Goal: Task Accomplishment & Management: Use online tool/utility

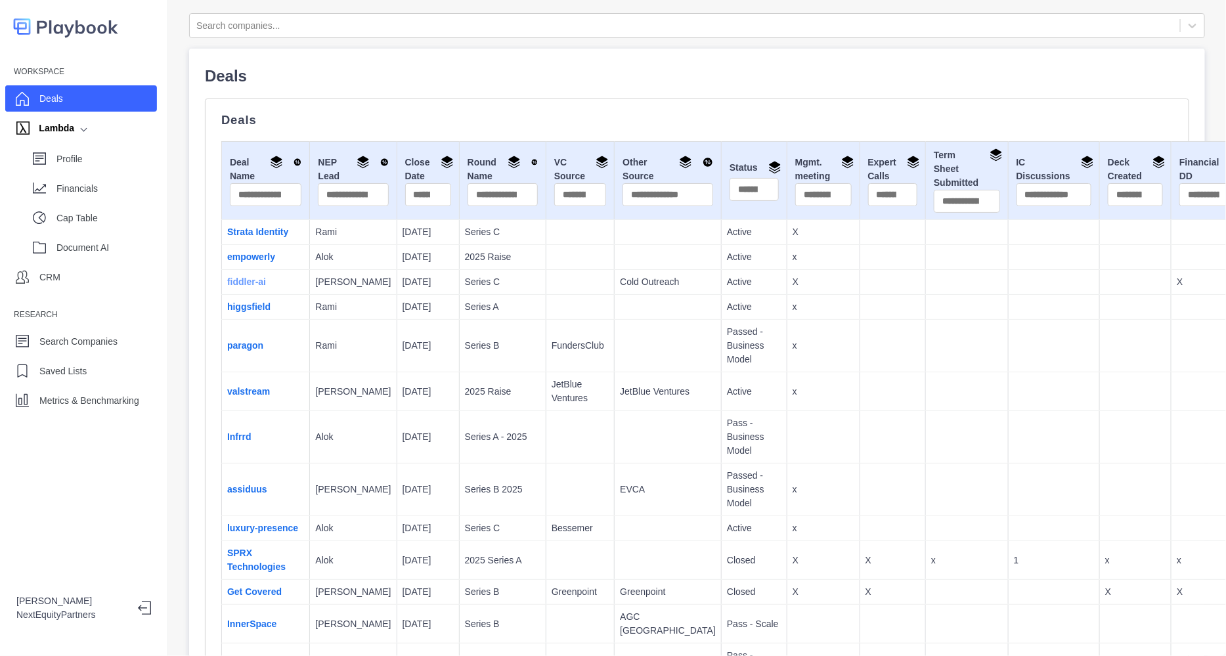
click at [246, 283] on link "fiddler-ai" at bounding box center [246, 282] width 39 height 11
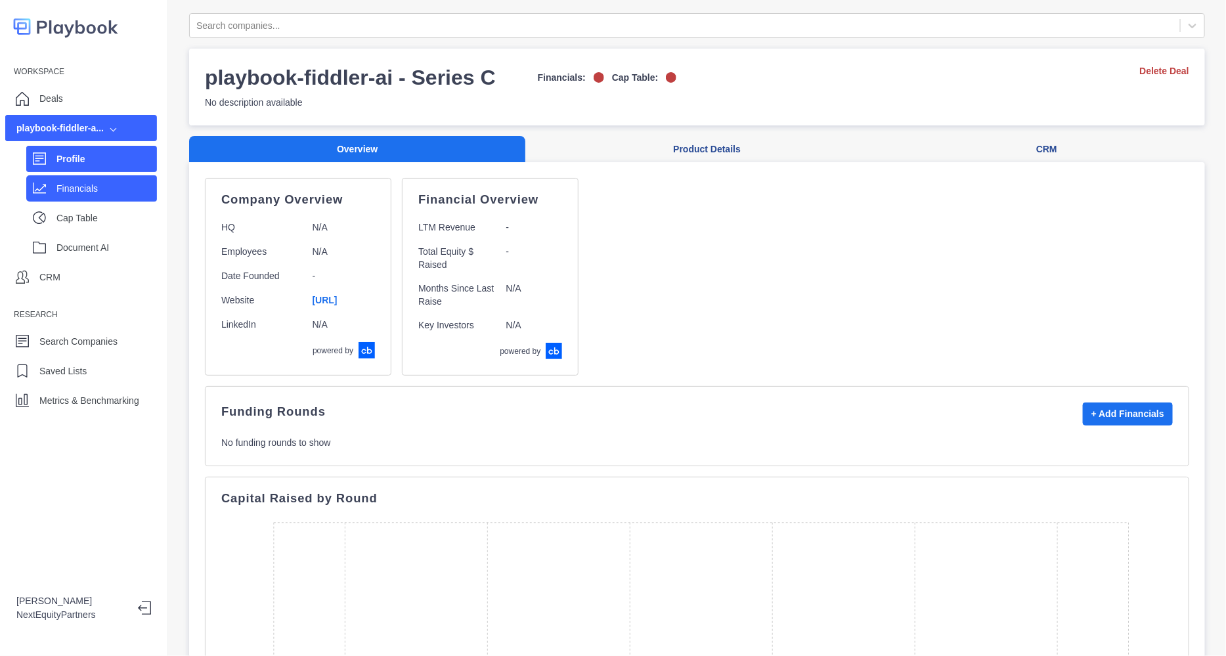
click at [95, 188] on p "Financials" at bounding box center [106, 189] width 100 height 14
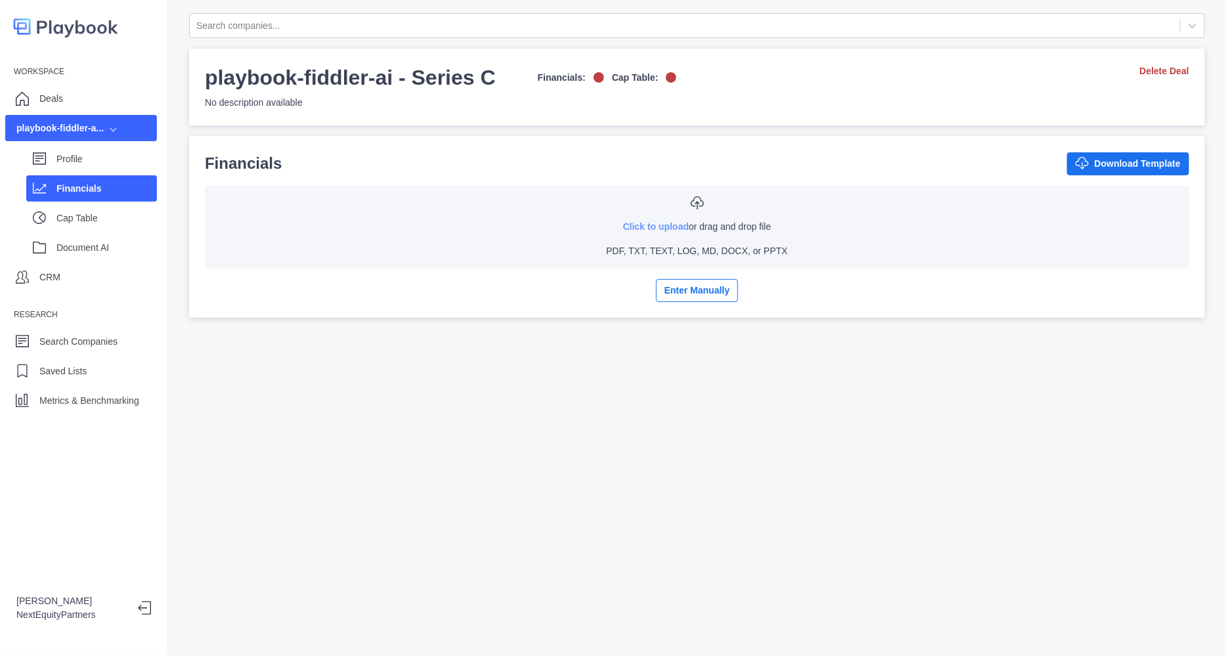
click at [648, 223] on link "Click to upload" at bounding box center [656, 226] width 66 height 11
type input "**********"
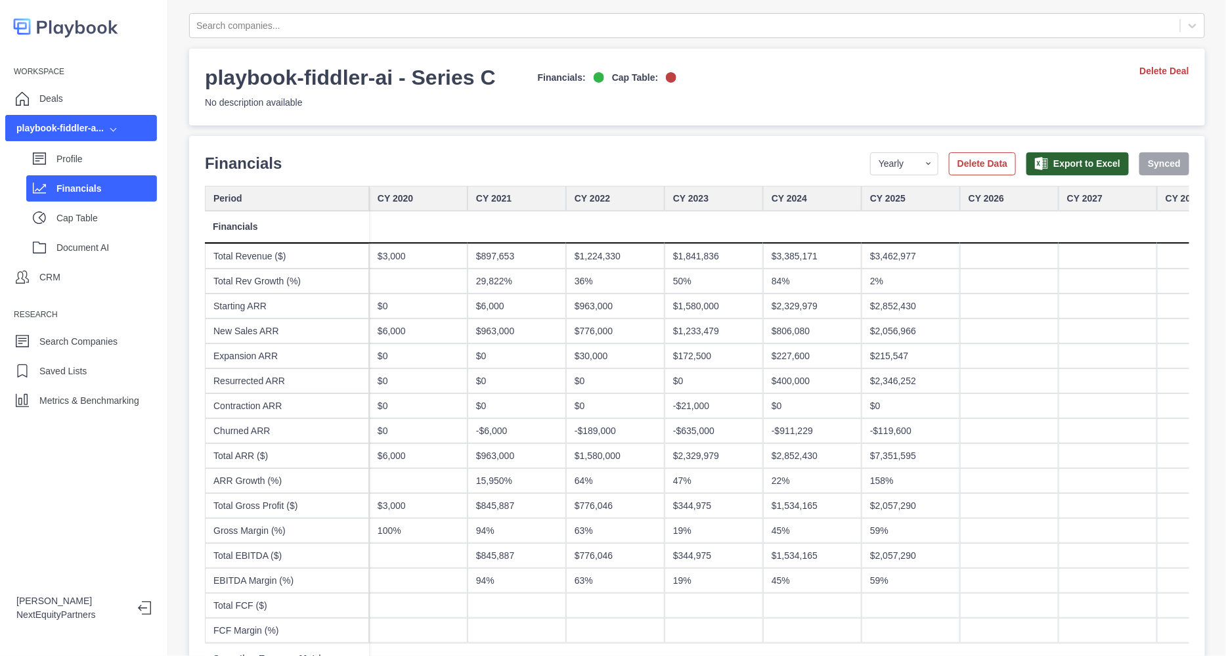
scroll to position [81, 0]
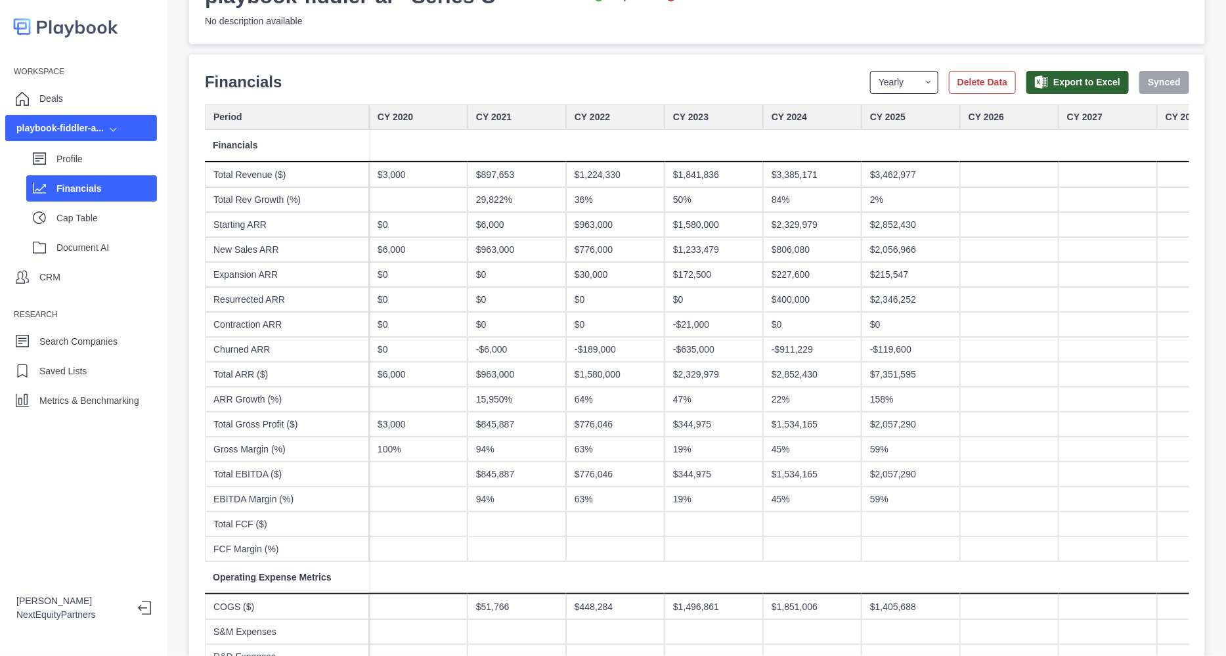
click at [887, 84] on select "Yearly Quarterly Monthly NTM LTM" at bounding box center [904, 82] width 68 height 23
click at [870, 71] on select "Yearly Quarterly Monthly NTM LTM" at bounding box center [904, 82] width 68 height 23
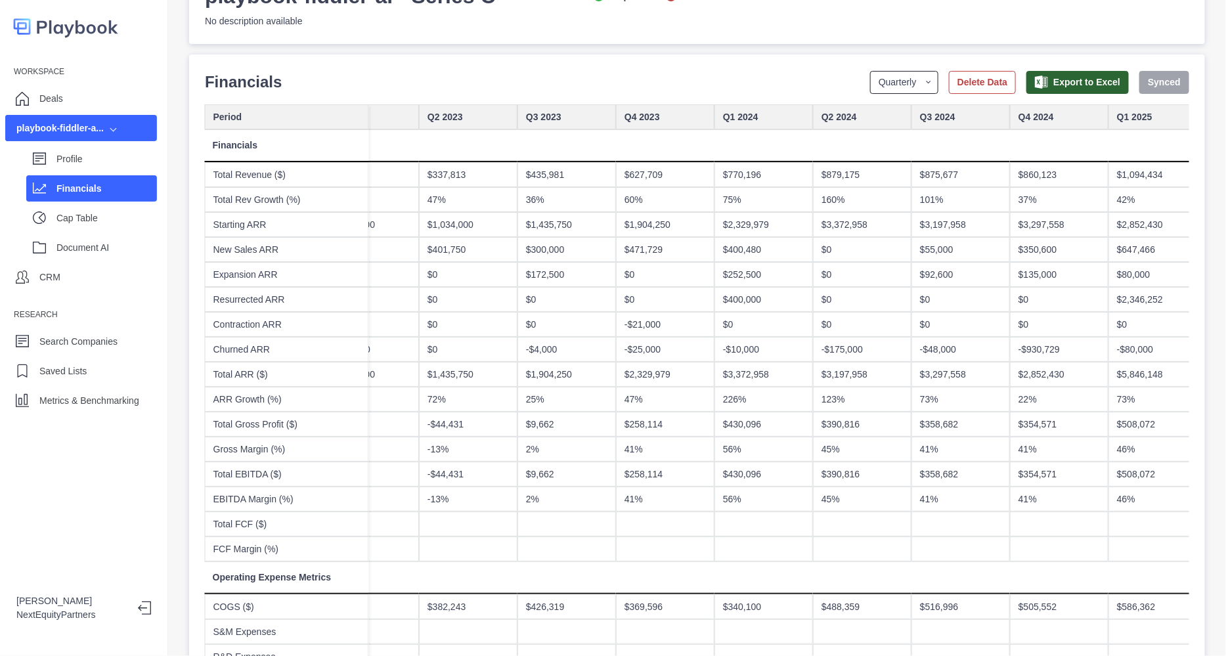
scroll to position [0, 1560]
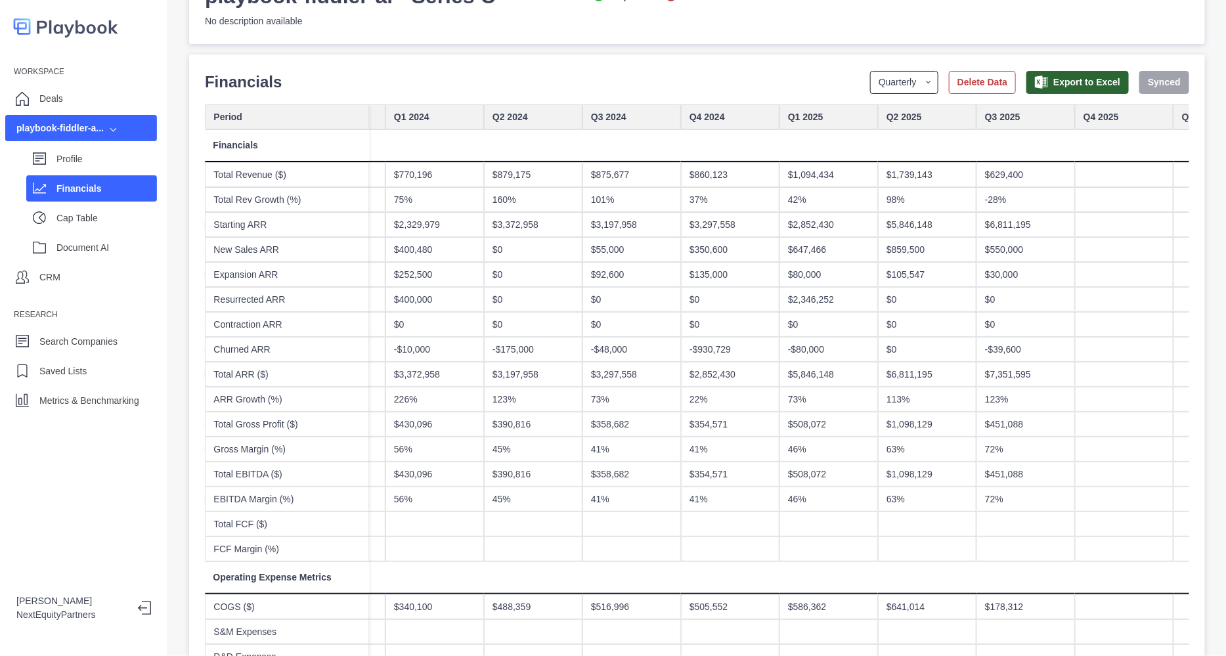
click at [893, 79] on select "Yearly Quarterly Monthly NTM LTM" at bounding box center [904, 82] width 68 height 23
select select "monthly"
click at [870, 71] on select "Yearly Quarterly Monthly NTM LTM" at bounding box center [904, 82] width 68 height 23
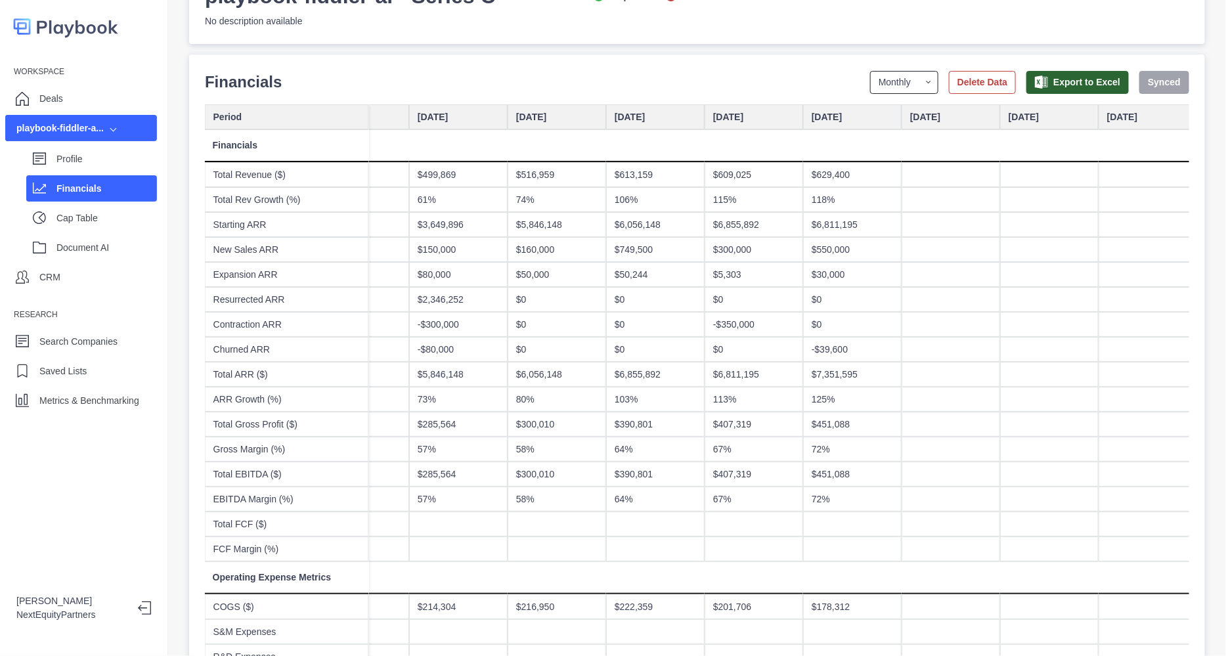
scroll to position [0, 6075]
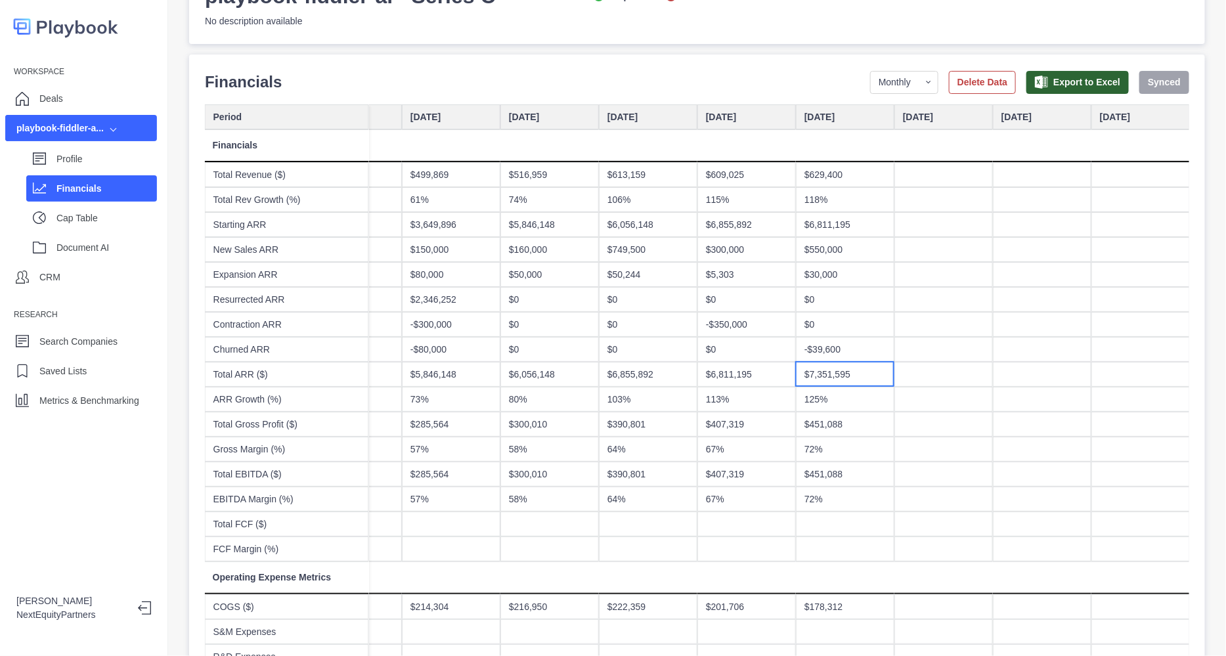
click at [844, 368] on div "$7,351,595" at bounding box center [845, 374] width 99 height 25
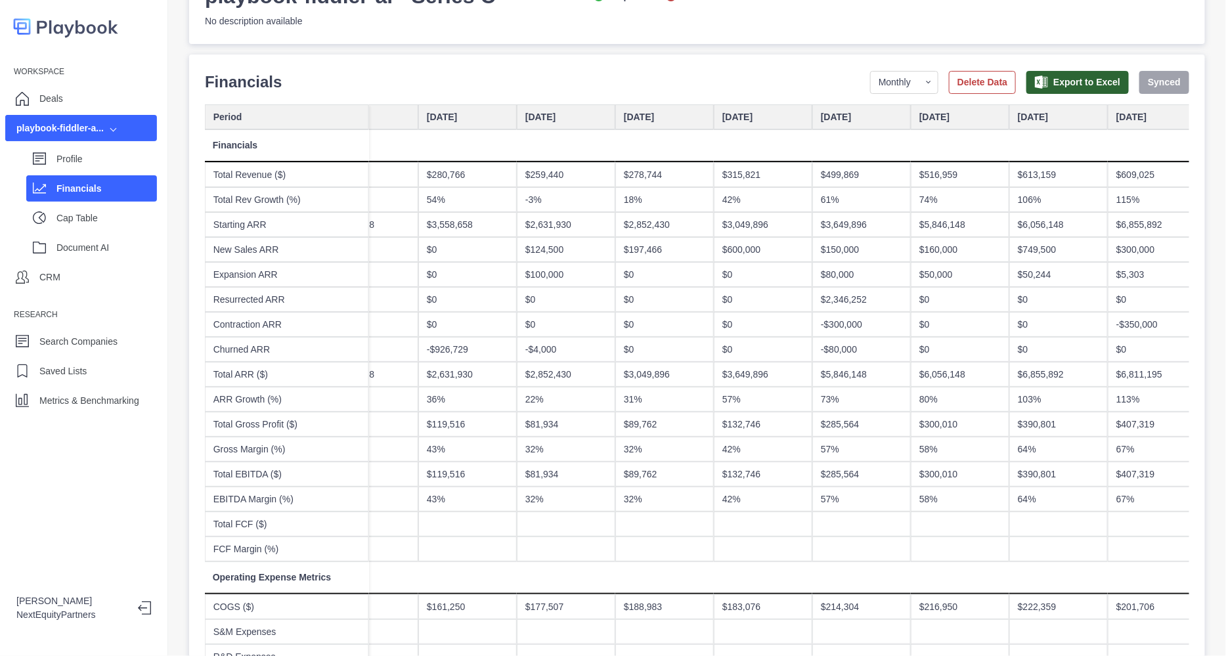
scroll to position [0, 5993]
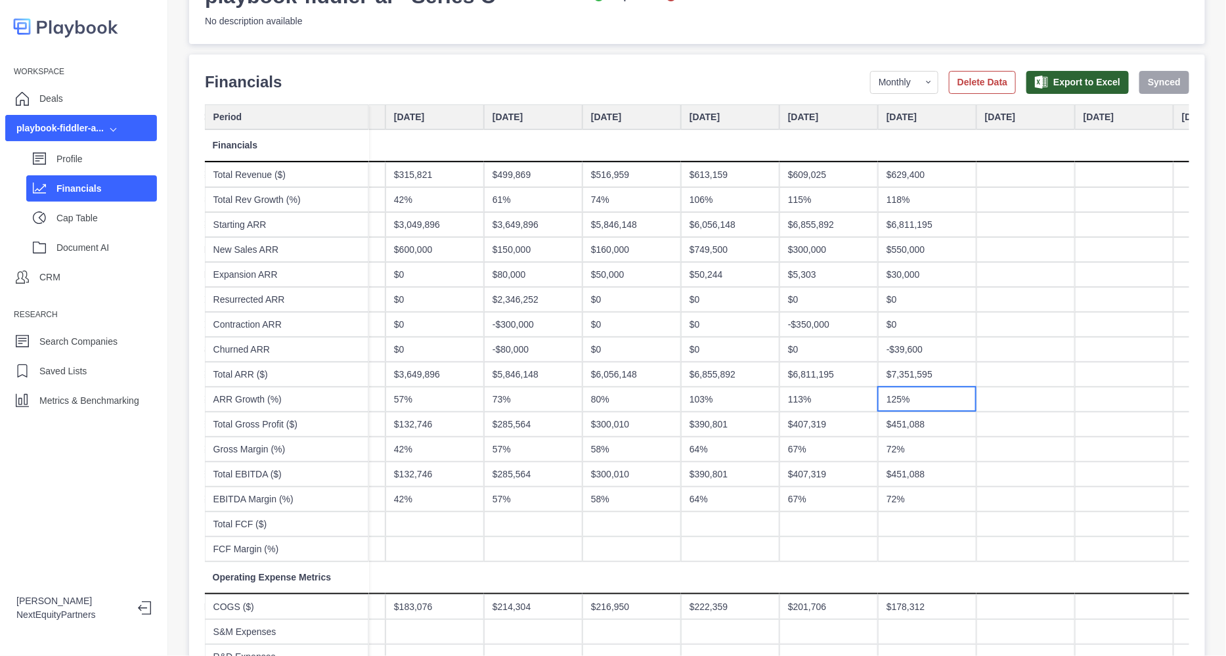
click at [897, 397] on div "125%" at bounding box center [927, 399] width 99 height 25
click at [906, 422] on div "$451,088" at bounding box center [927, 424] width 99 height 25
click at [896, 445] on div "72%" at bounding box center [927, 449] width 99 height 25
drag, startPoint x: 897, startPoint y: 453, endPoint x: 898, endPoint y: 468, distance: 15.2
click at [897, 453] on div "72%" at bounding box center [927, 449] width 99 height 25
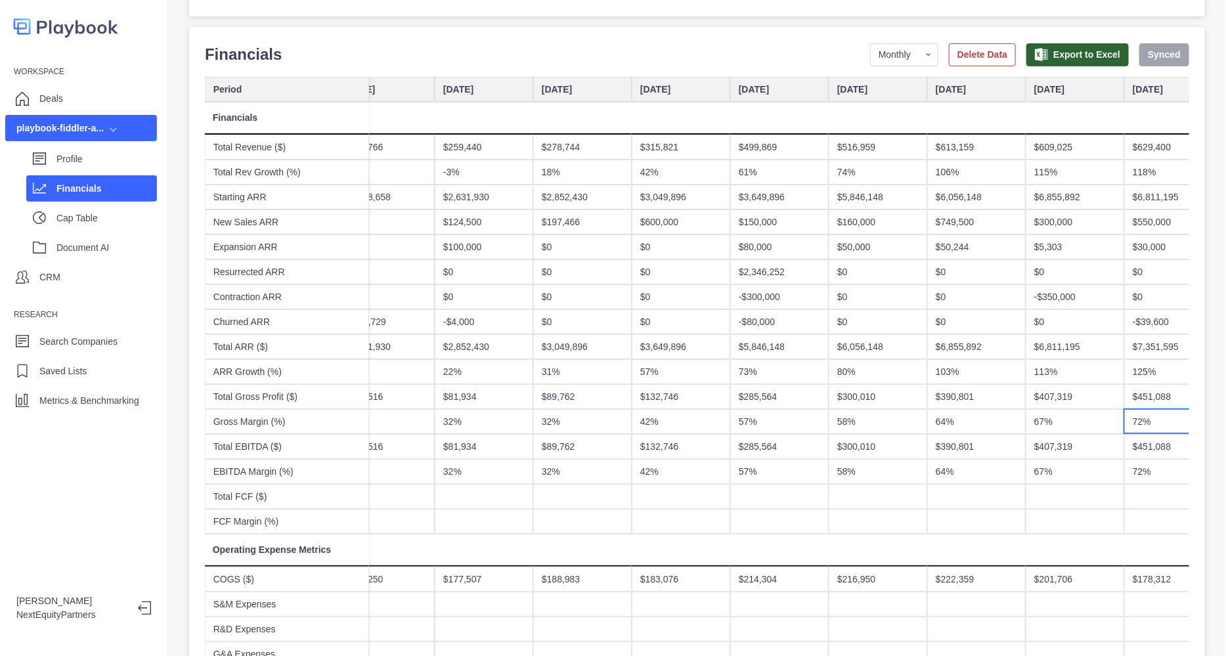
scroll to position [81, 0]
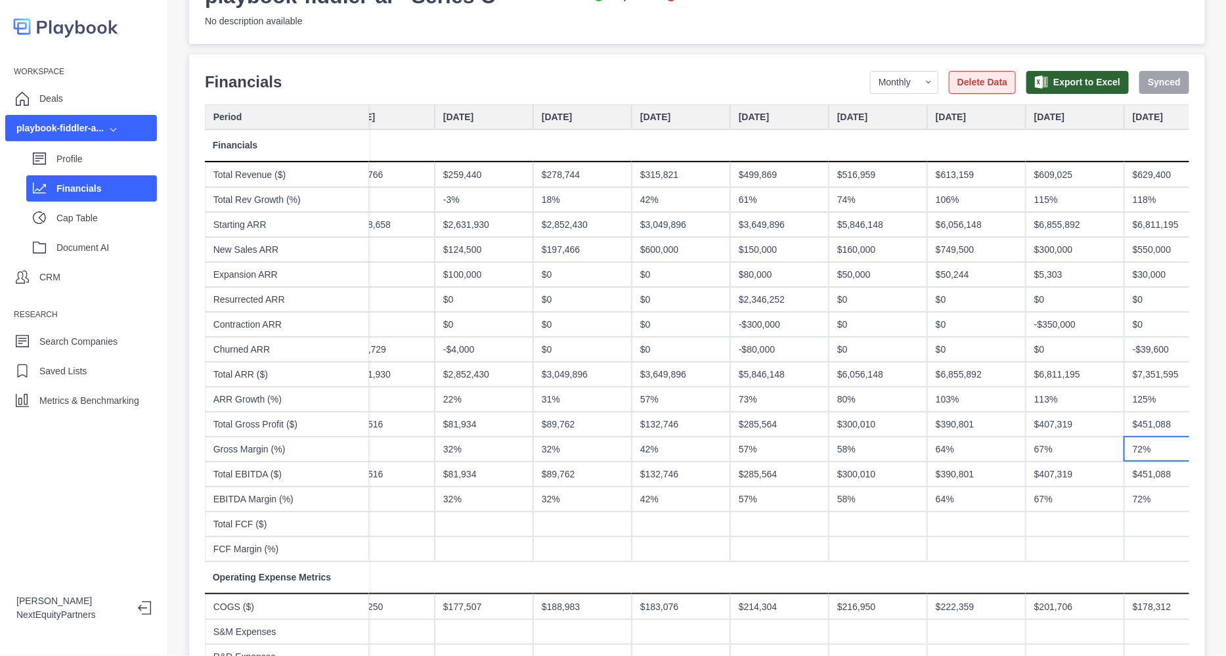
click at [949, 86] on button "Delete Data" at bounding box center [982, 82] width 67 height 23
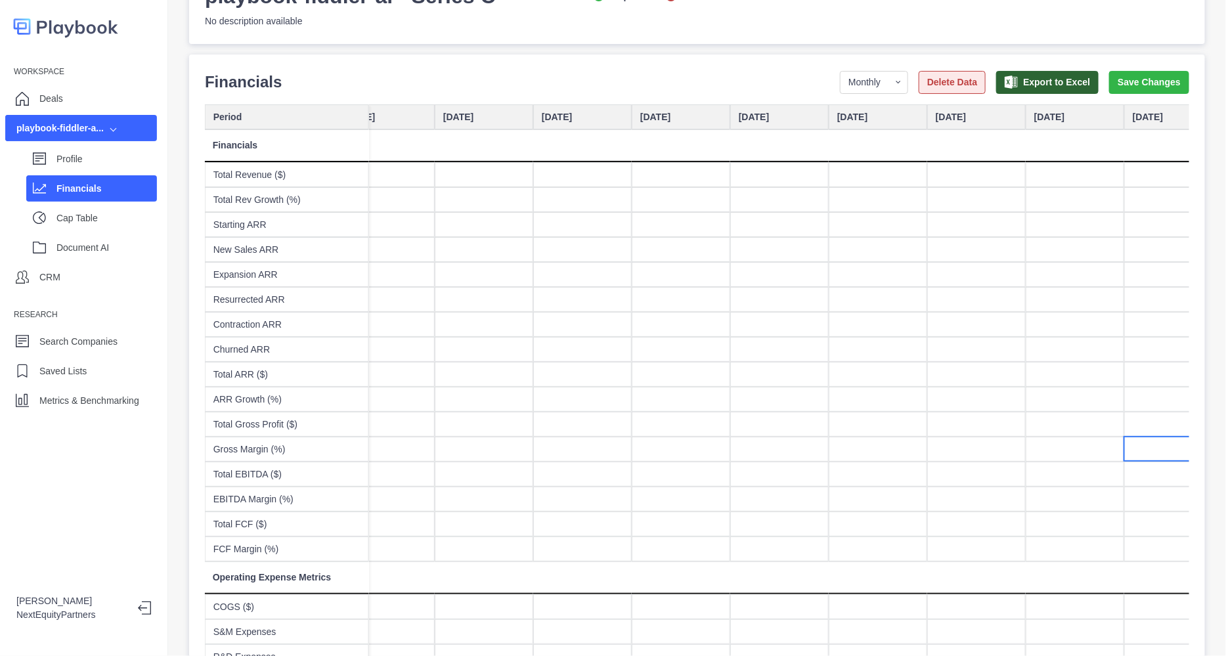
scroll to position [0, 0]
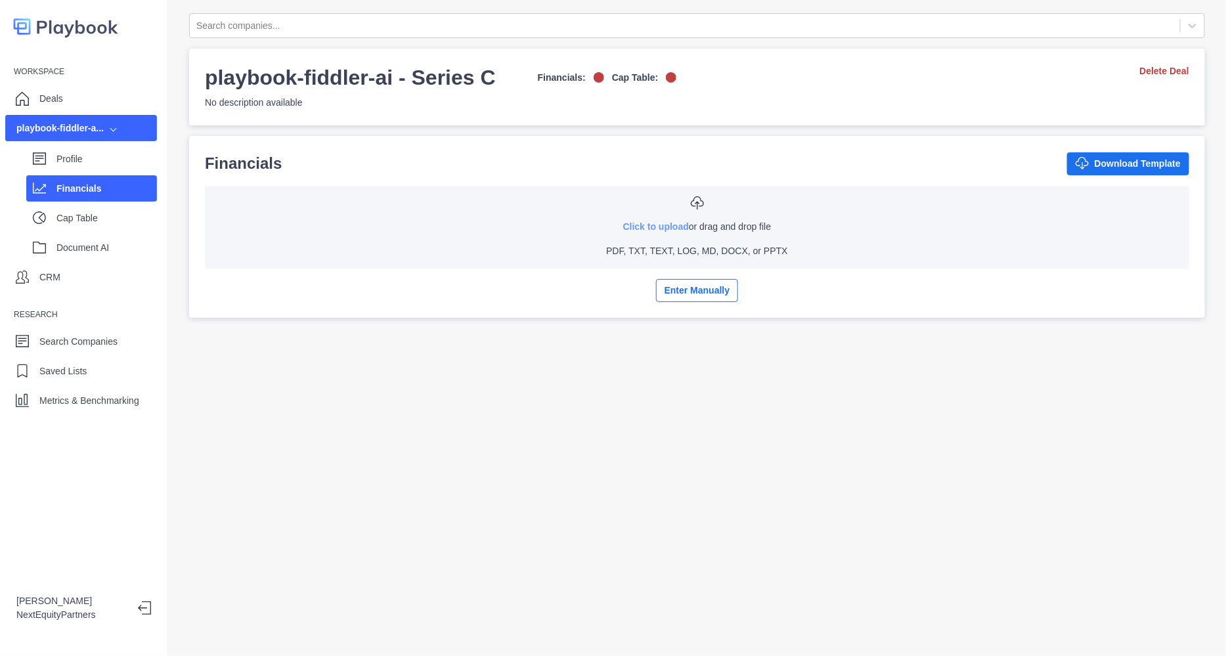
click at [633, 229] on link "Click to upload" at bounding box center [656, 226] width 66 height 11
type input "**********"
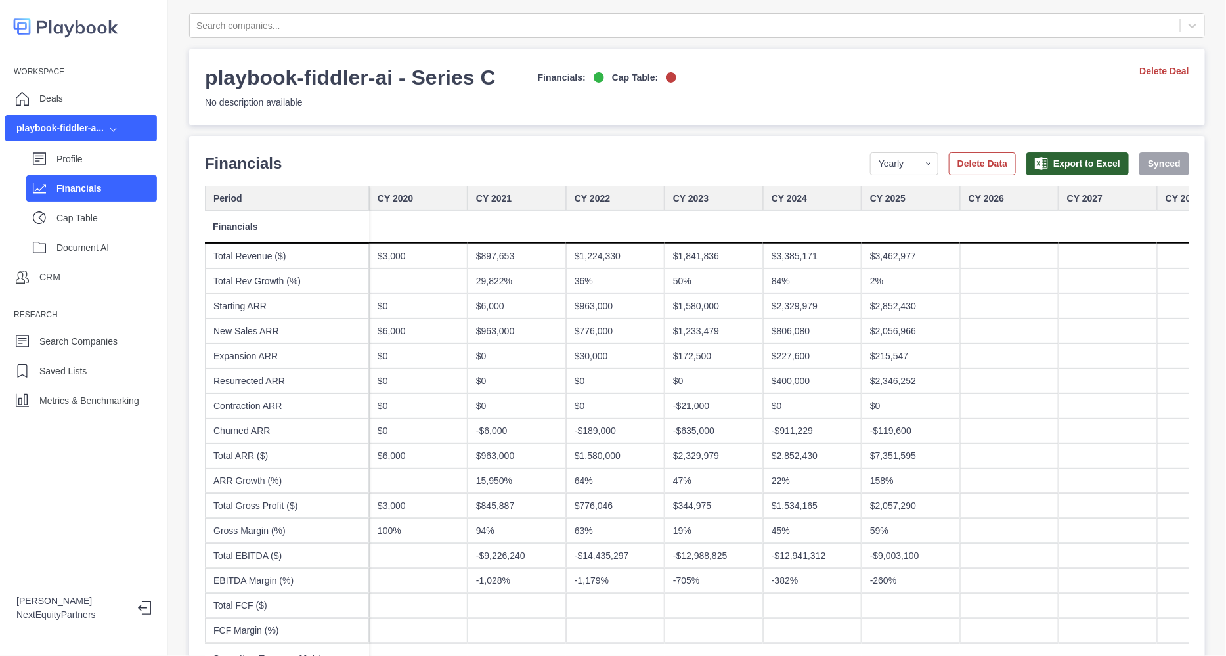
drag, startPoint x: 355, startPoint y: 250, endPoint x: 573, endPoint y: 354, distance: 242.1
click at [573, 354] on div "$30,000" at bounding box center [615, 356] width 99 height 25
click at [553, 365] on div "$0" at bounding box center [517, 356] width 99 height 25
drag, startPoint x: 881, startPoint y: 157, endPoint x: 878, endPoint y: 165, distance: 8.3
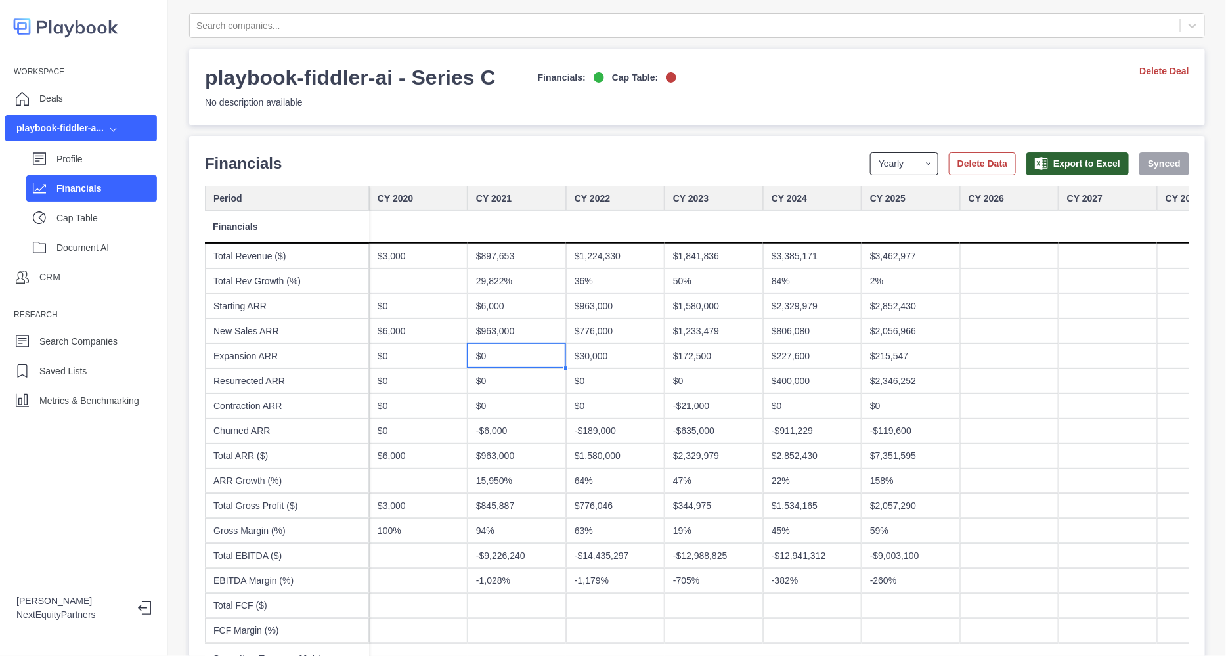
click at [881, 156] on select "Yearly Quarterly Monthly NTM LTM" at bounding box center [904, 163] width 68 height 23
select select "quarterly"
click at [870, 152] on select "Yearly Quarterly Monthly NTM LTM" at bounding box center [904, 163] width 68 height 23
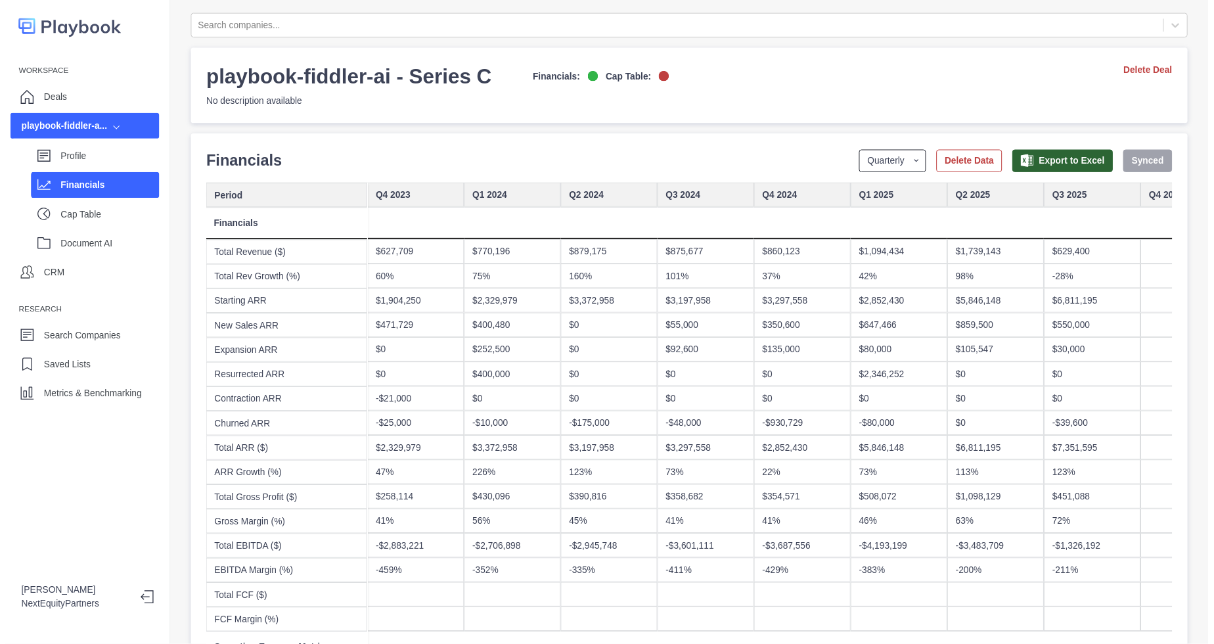
scroll to position [0, 1724]
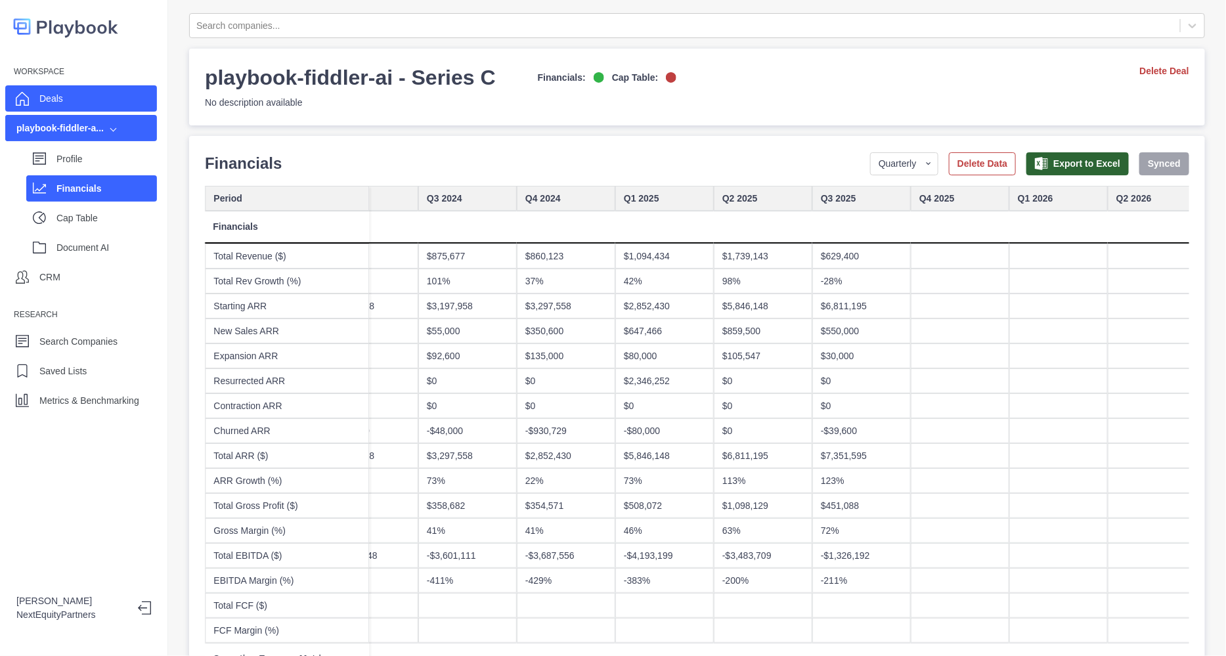
click at [81, 103] on div "Deals" at bounding box center [81, 98] width 152 height 26
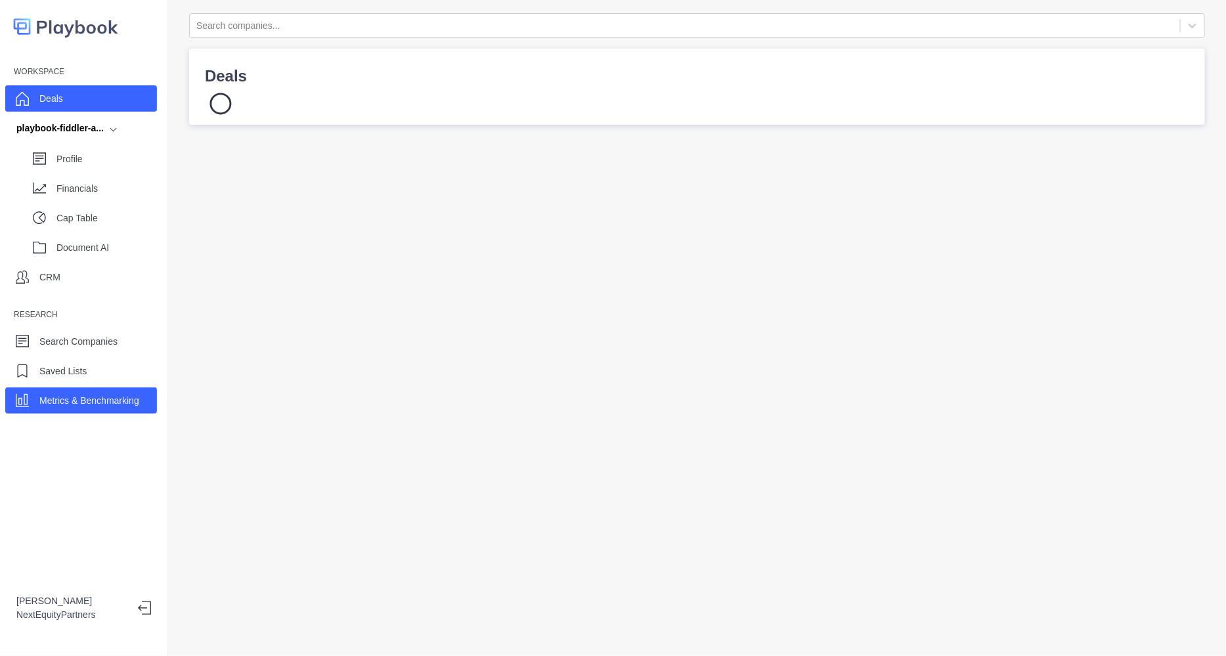
click at [137, 393] on div "Metrics & Benchmarking" at bounding box center [89, 401] width 100 height 20
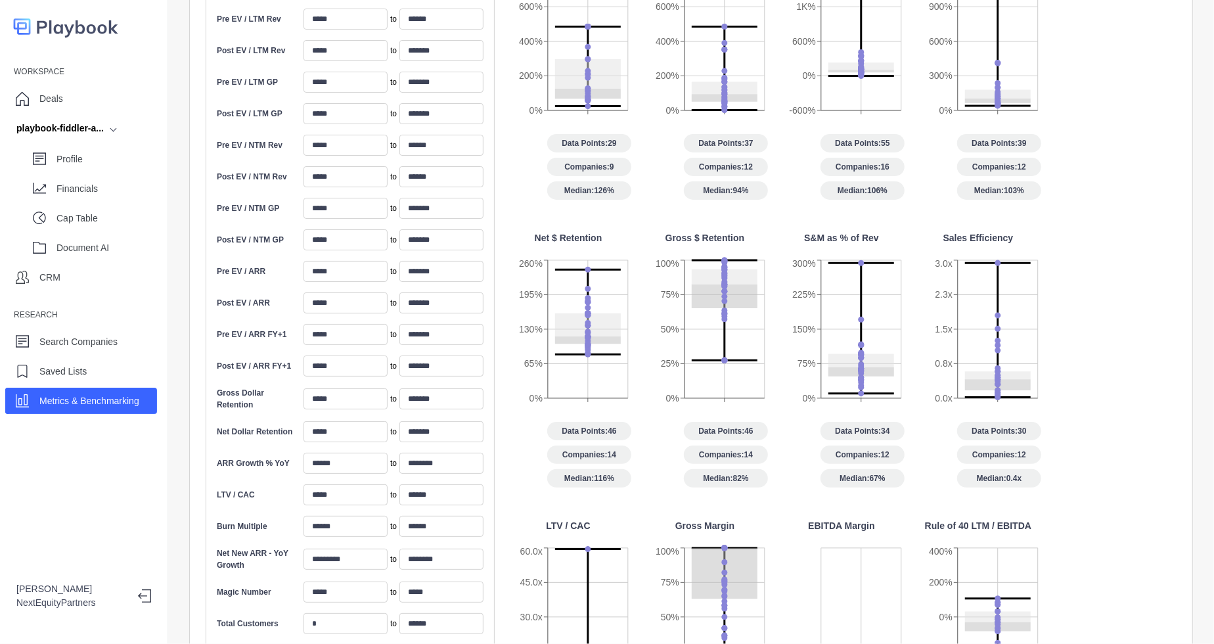
scroll to position [328, 0]
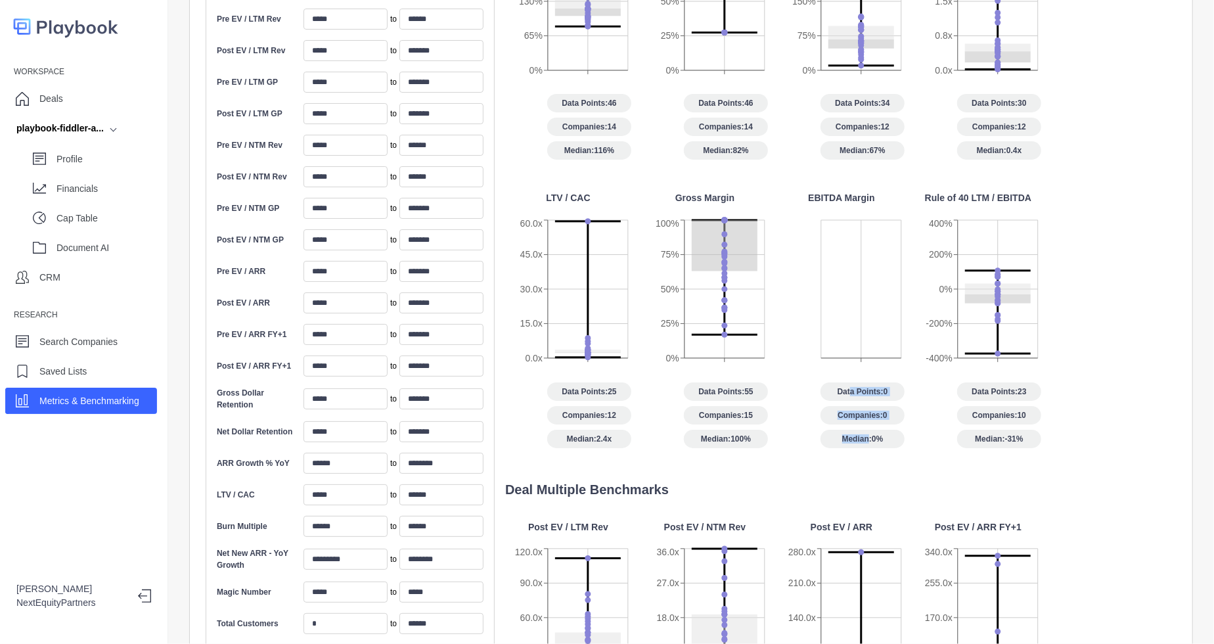
drag, startPoint x: 851, startPoint y: 386, endPoint x: 868, endPoint y: 441, distance: 57.1
click at [868, 441] on div "Data Points: 0 Companies: 0 Median: 0%" at bounding box center [841, 415] width 126 height 66
click at [867, 440] on span "Median: 0%" at bounding box center [862, 439] width 84 height 18
click at [846, 294] on icon at bounding box center [841, 299] width 126 height 164
click at [792, 211] on div "EBITDA Margin Data Points: 0 Companies: 0 Median: 0%" at bounding box center [841, 319] width 126 height 256
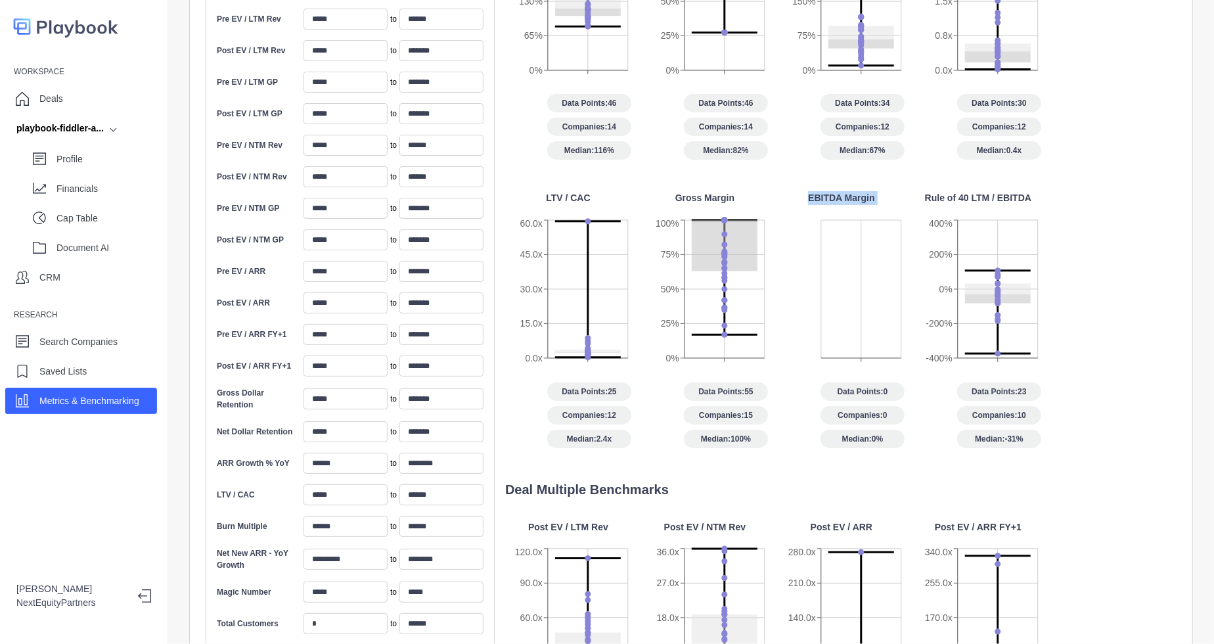
drag, startPoint x: 786, startPoint y: 192, endPoint x: 913, endPoint y: 349, distance: 202.3
click at [913, 349] on div "NTM Rev Growth 0% 200% 400% 600% 800% Data Points: 29 Companies: 9 Median: 126%…" at bounding box center [835, 42] width 661 height 853
click at [912, 345] on div "NTM Rev Growth 0% 200% 400% 600% 800% Data Points: 29 Companies: 9 Median: 126%…" at bounding box center [835, 42] width 661 height 853
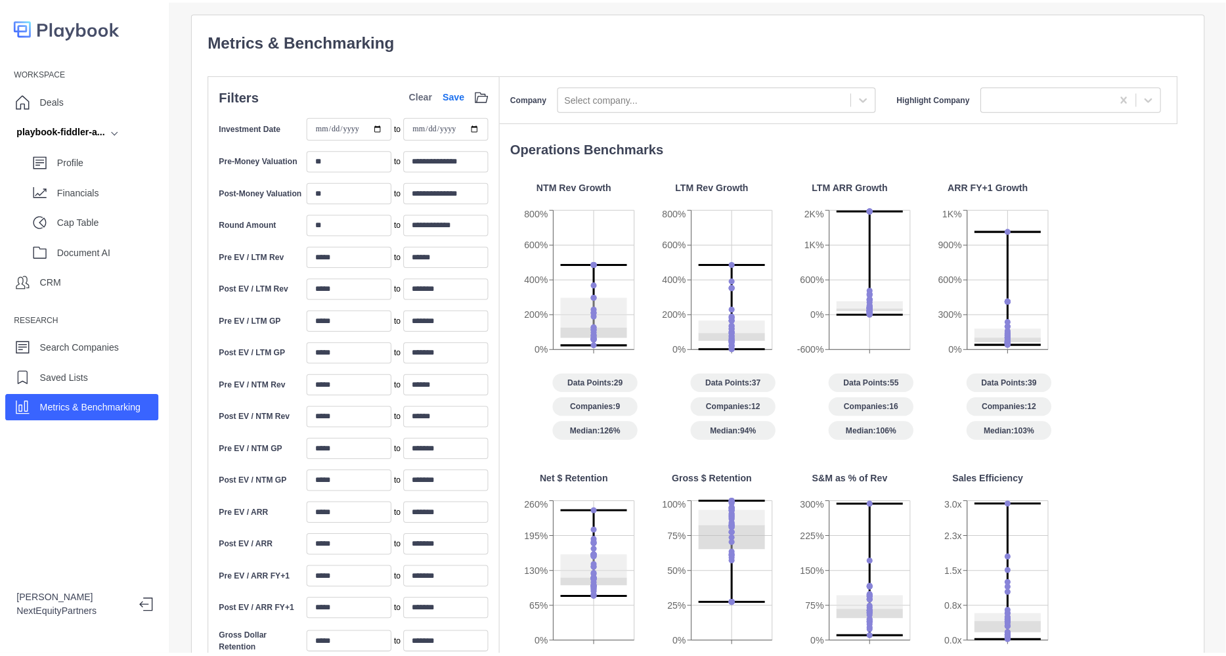
scroll to position [0, 0]
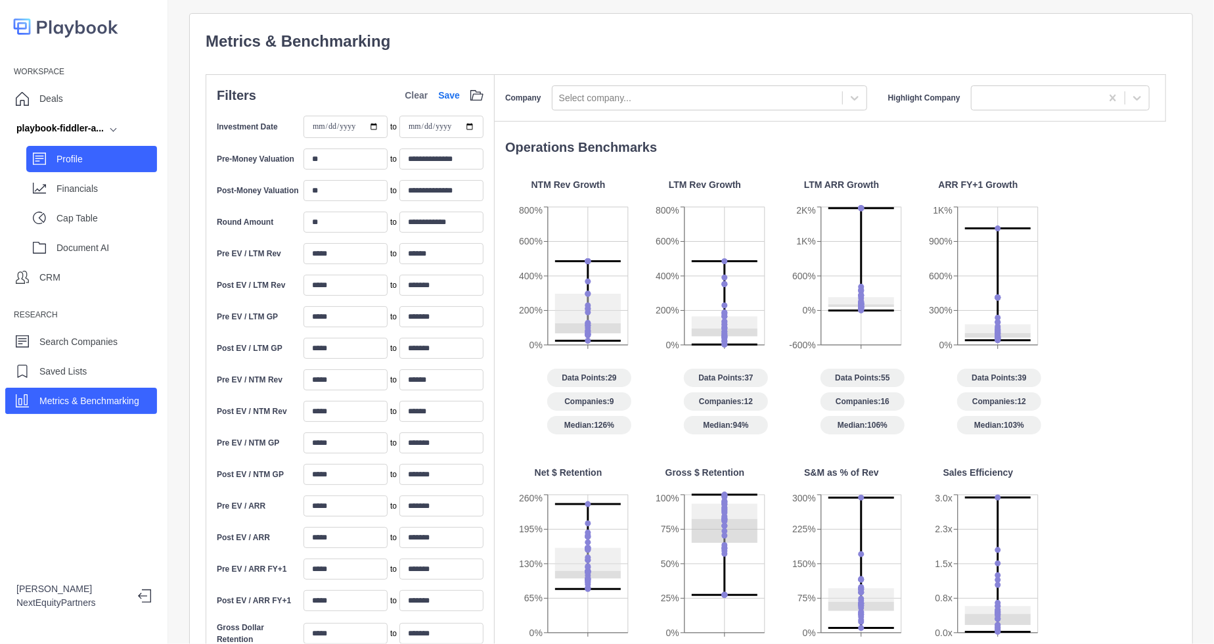
click at [55, 154] on div "Profile" at bounding box center [91, 159] width 131 height 26
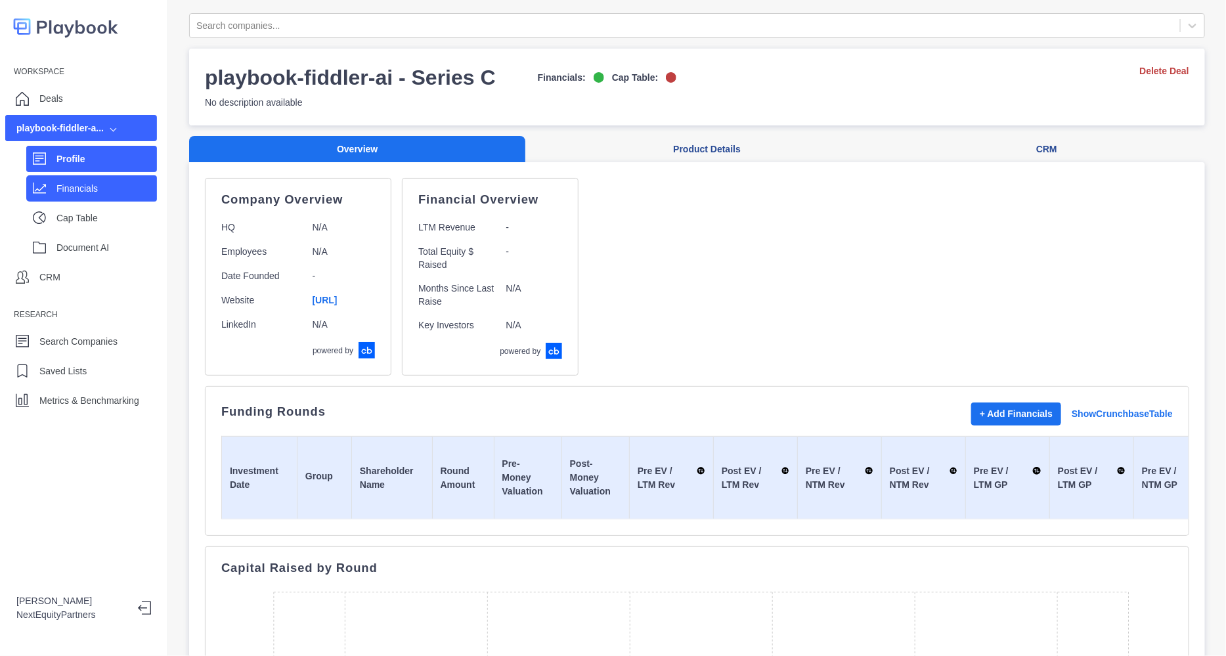
click at [54, 188] on div "Financials" at bounding box center [91, 188] width 131 height 26
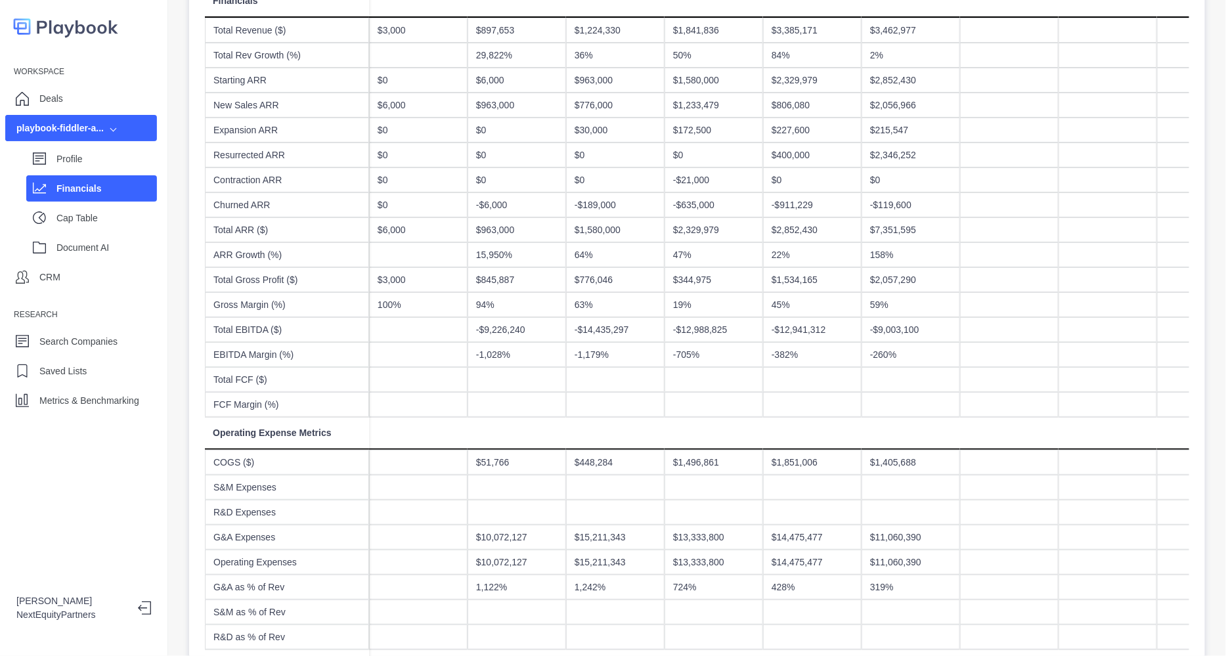
scroll to position [246, 0]
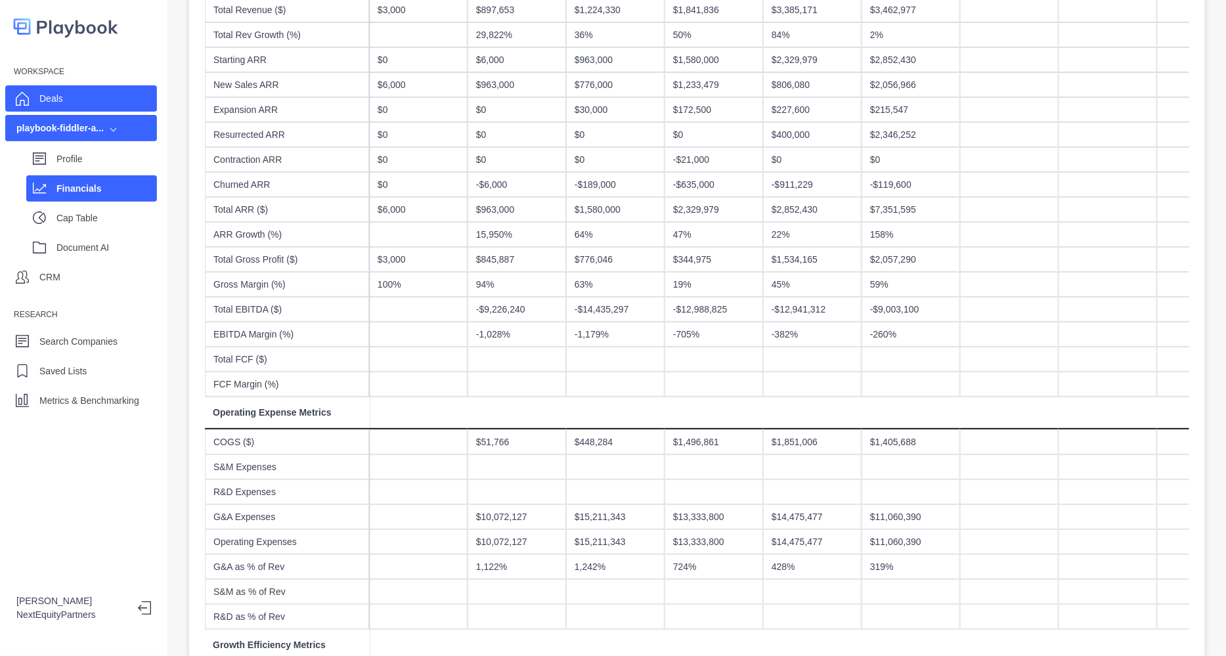
click at [111, 93] on div "Deals" at bounding box center [81, 98] width 152 height 26
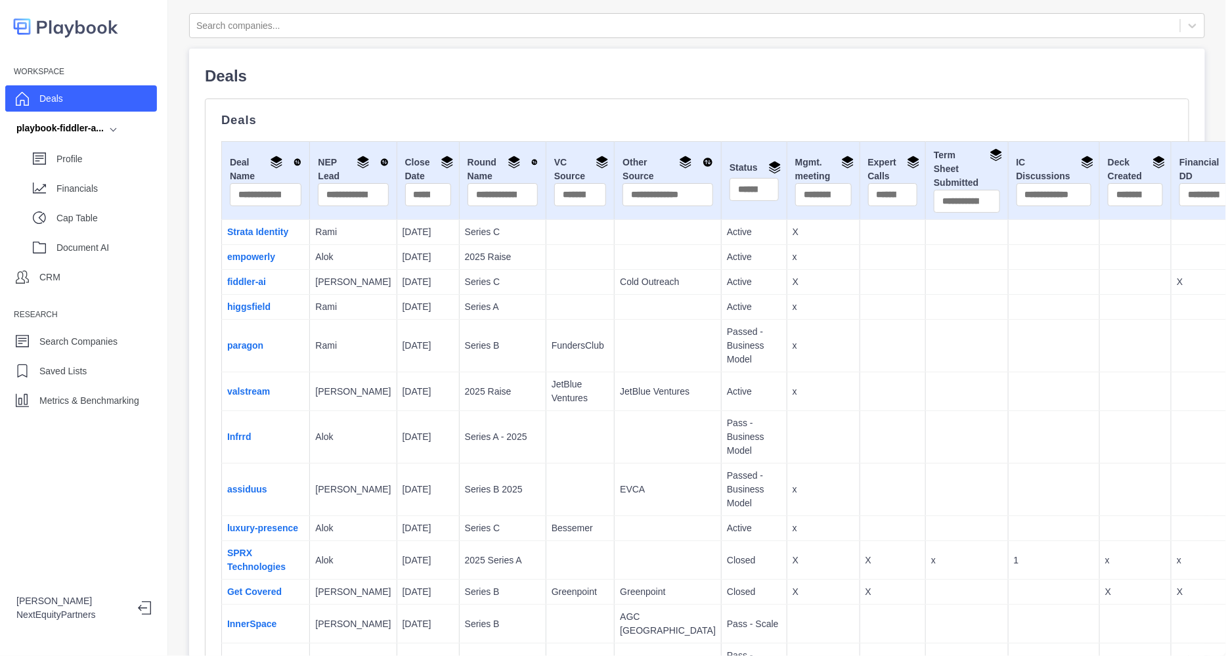
scroll to position [4994, 0]
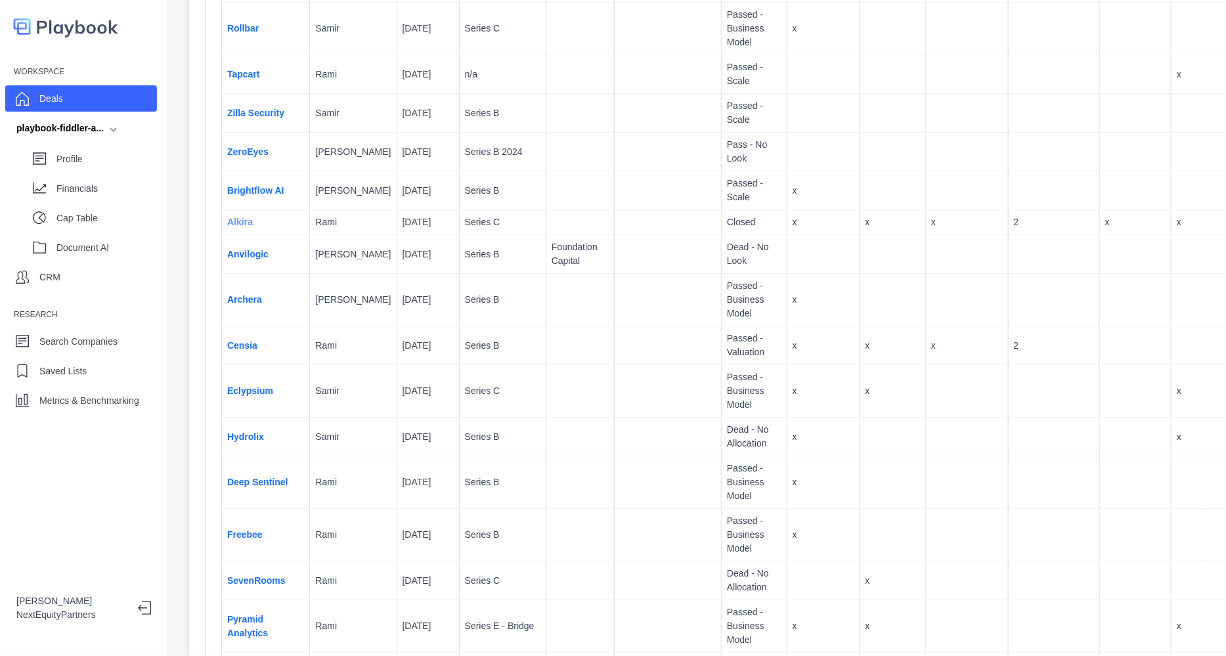
click at [246, 227] on link "Alkira" at bounding box center [240, 222] width 26 height 11
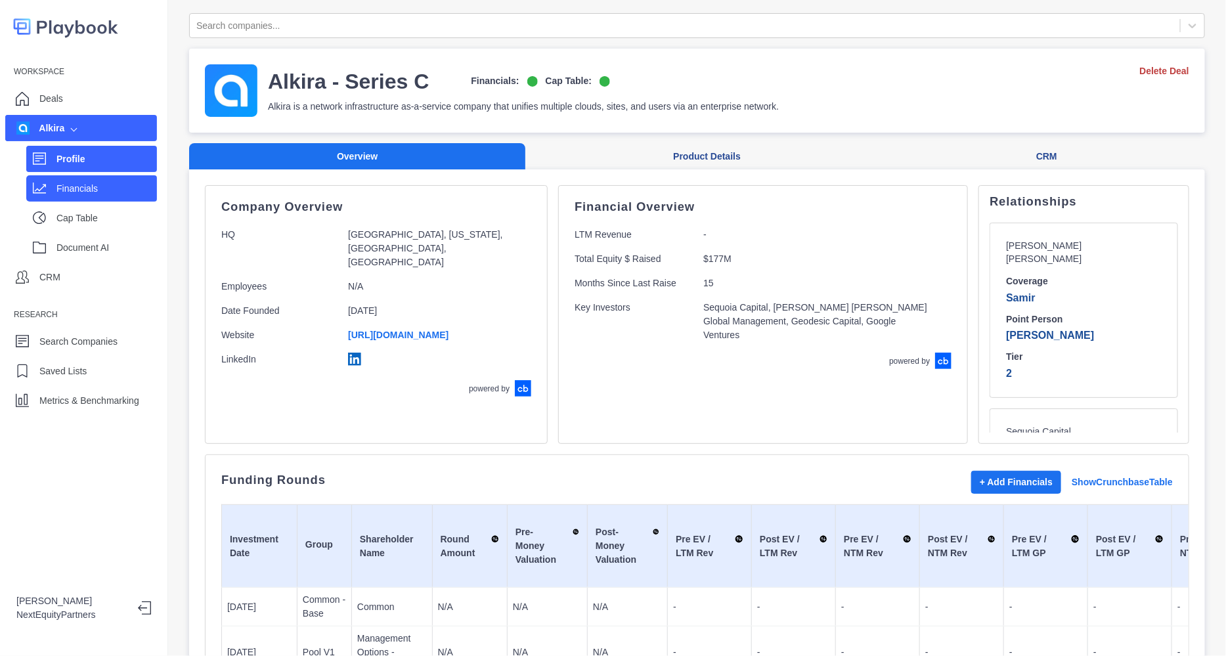
click at [105, 177] on div "Financials" at bounding box center [91, 188] width 131 height 26
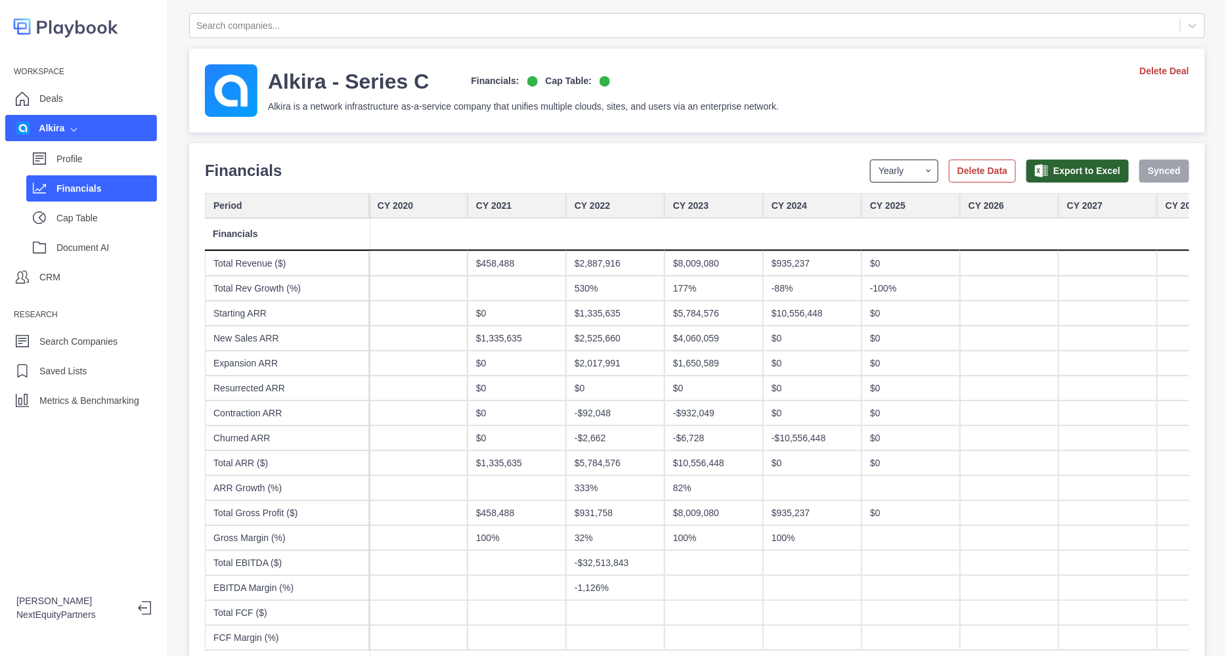
click at [882, 170] on select "Yearly Quarterly Monthly NTM LTM" at bounding box center [904, 171] width 68 height 23
click at [870, 160] on select "Yearly Quarterly Monthly NTM LTM" at bounding box center [904, 171] width 68 height 23
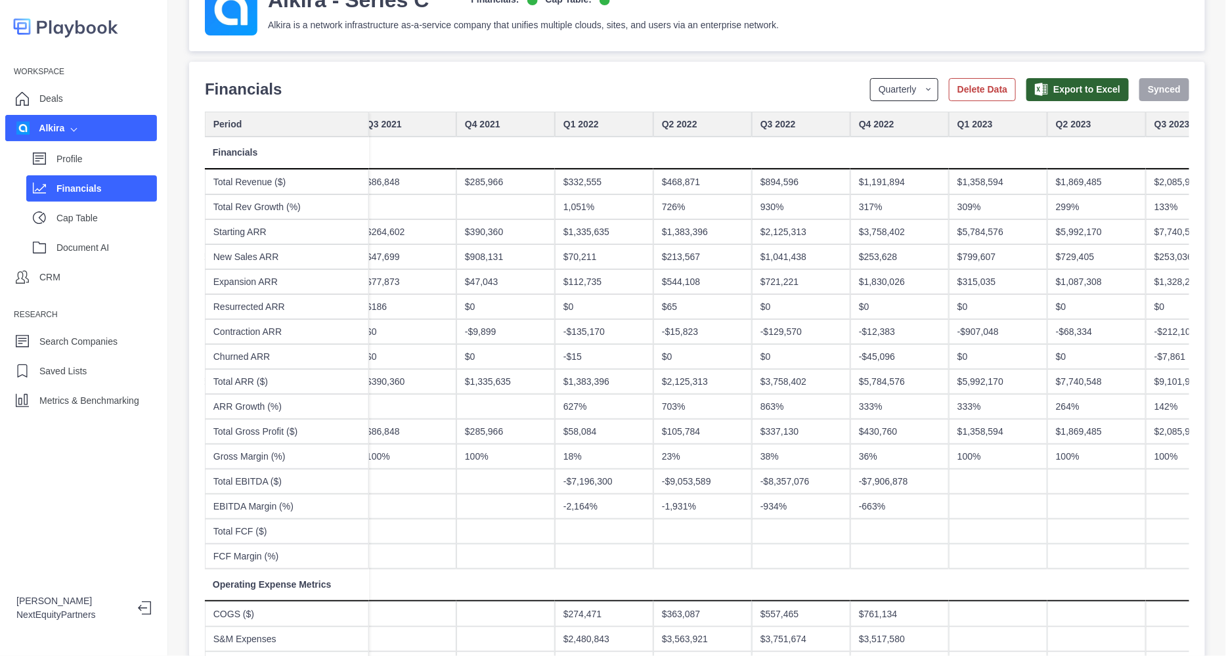
scroll to position [0, 656]
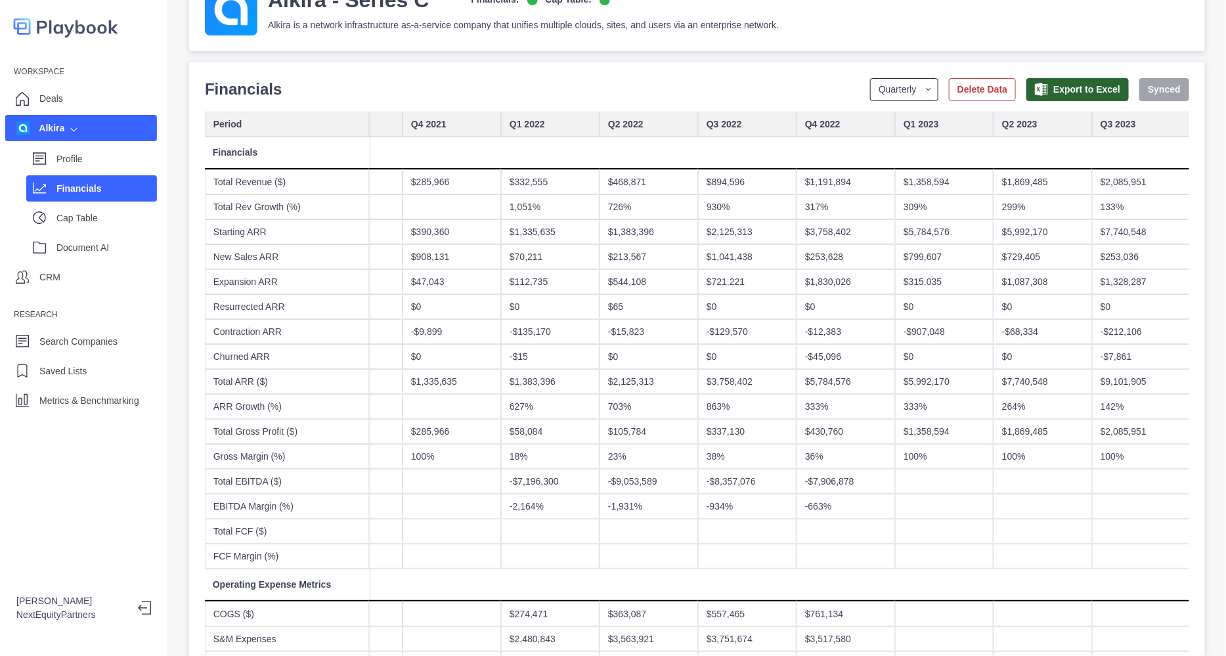
click at [874, 87] on select "Yearly Quarterly Monthly NTM LTM" at bounding box center [904, 89] width 68 height 23
select select "monthly"
click at [870, 78] on select "Yearly Quarterly Monthly NTM LTM" at bounding box center [904, 89] width 68 height 23
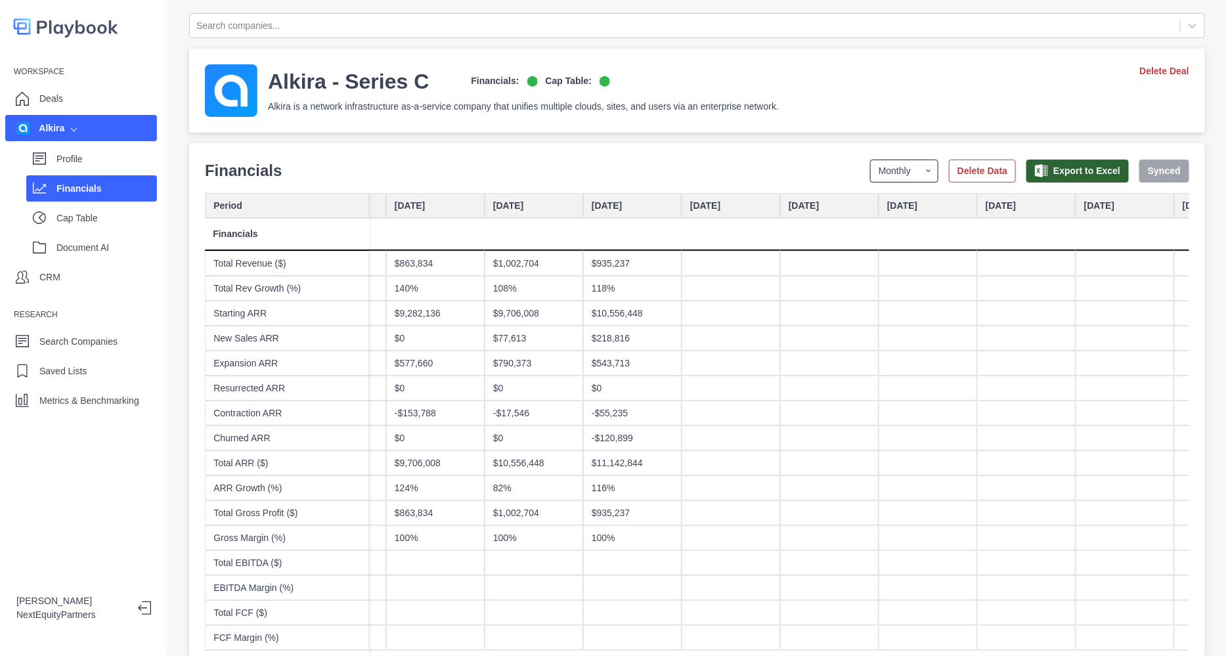
scroll to position [0, 4186]
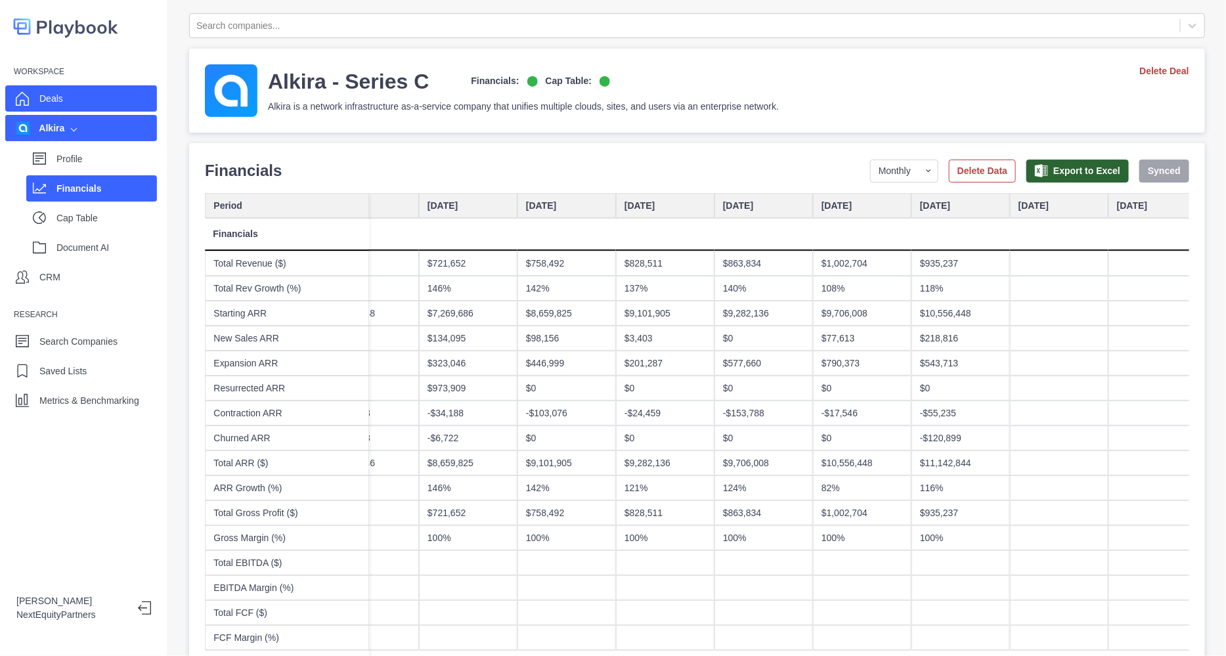
click at [89, 96] on div "Deals" at bounding box center [81, 98] width 152 height 26
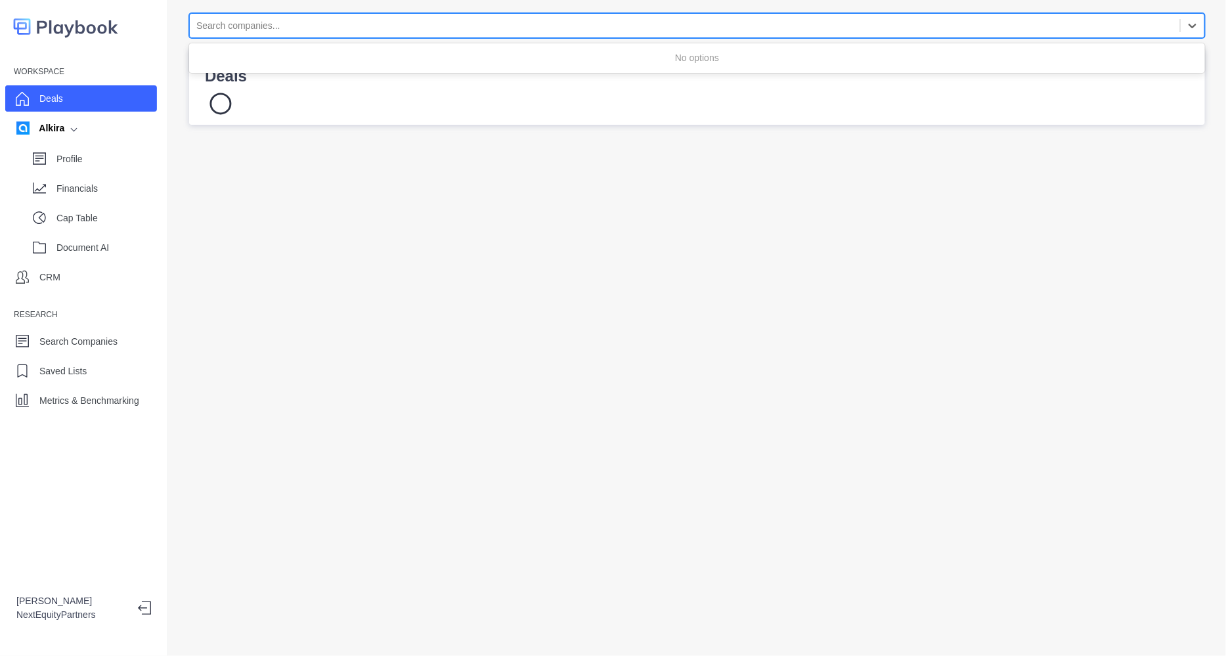
click at [443, 25] on div at bounding box center [684, 26] width 977 height 16
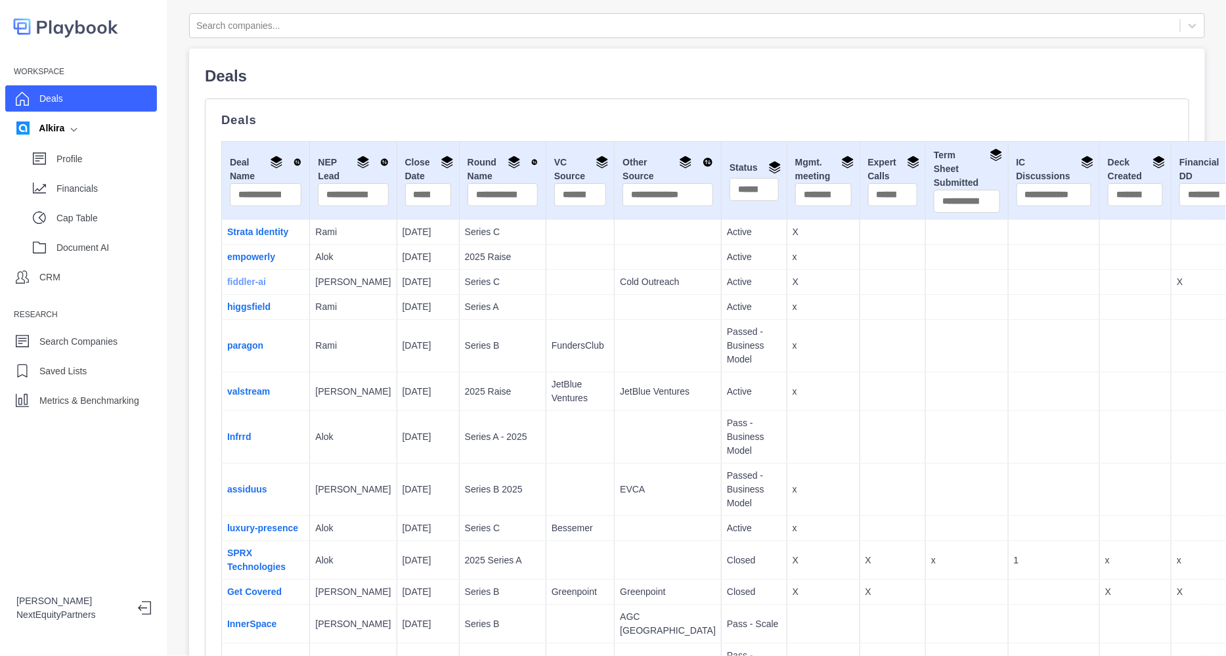
click at [263, 287] on link "fiddler-ai" at bounding box center [246, 282] width 39 height 11
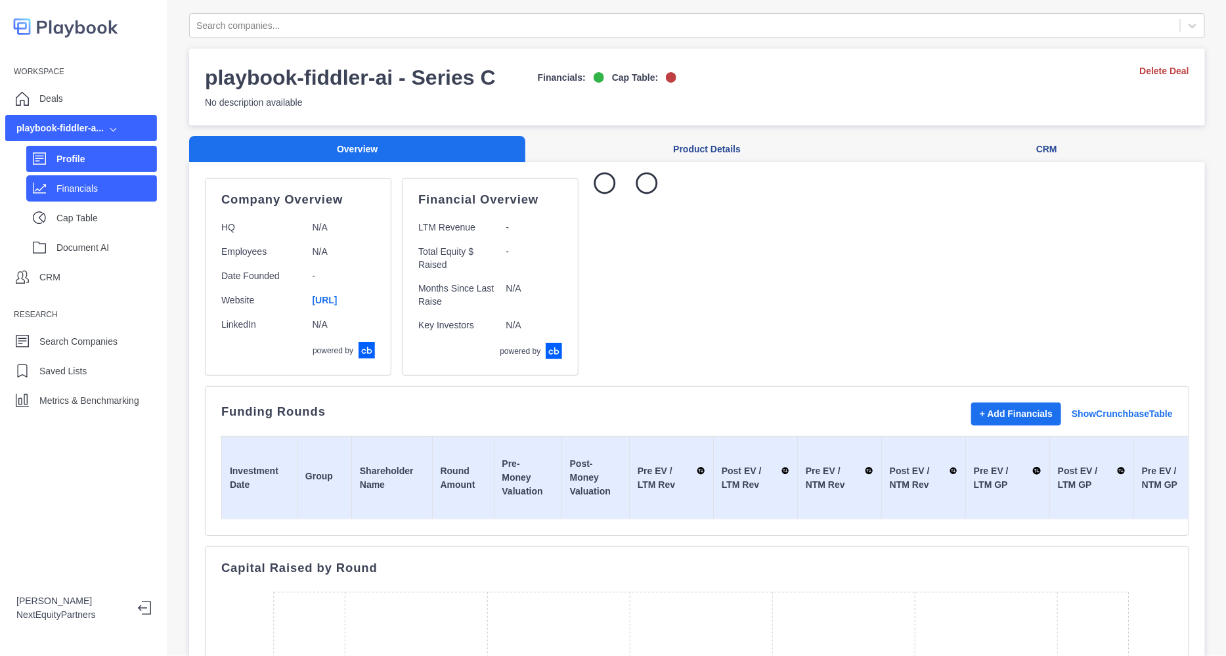
click at [125, 192] on p "Financials" at bounding box center [106, 189] width 100 height 14
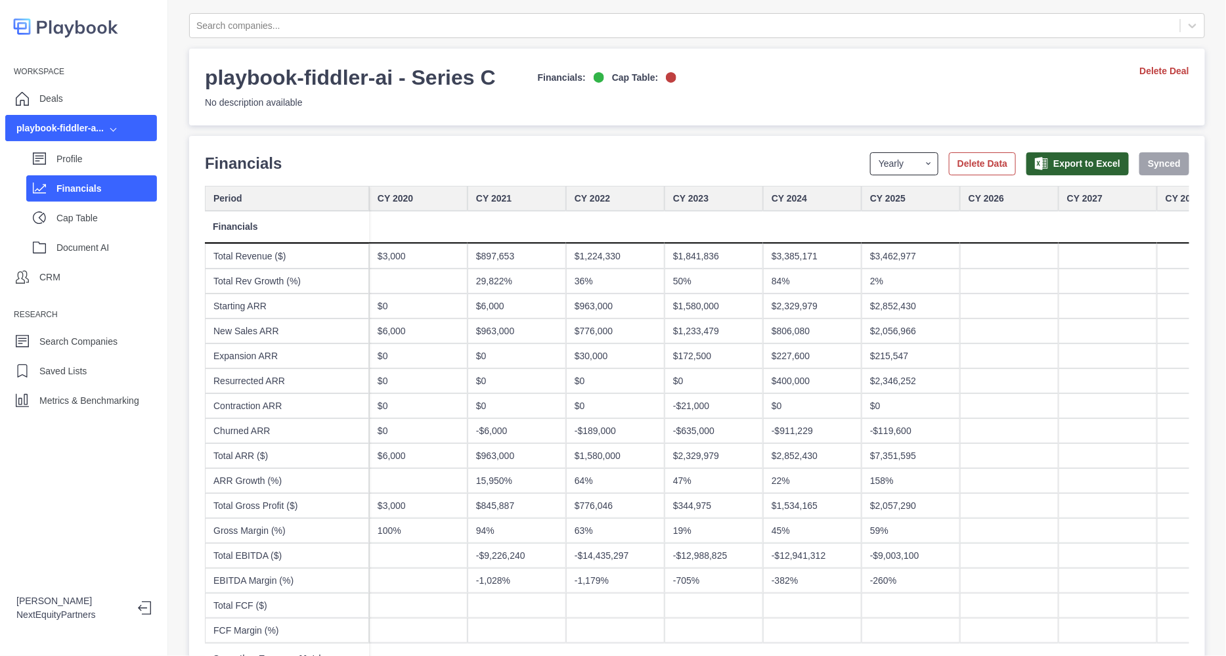
click at [903, 165] on select "Yearly Quarterly Monthly NTM LTM" at bounding box center [904, 163] width 68 height 23
select select "quarterly"
click at [870, 152] on select "Yearly Quarterly Monthly NTM LTM" at bounding box center [904, 163] width 68 height 23
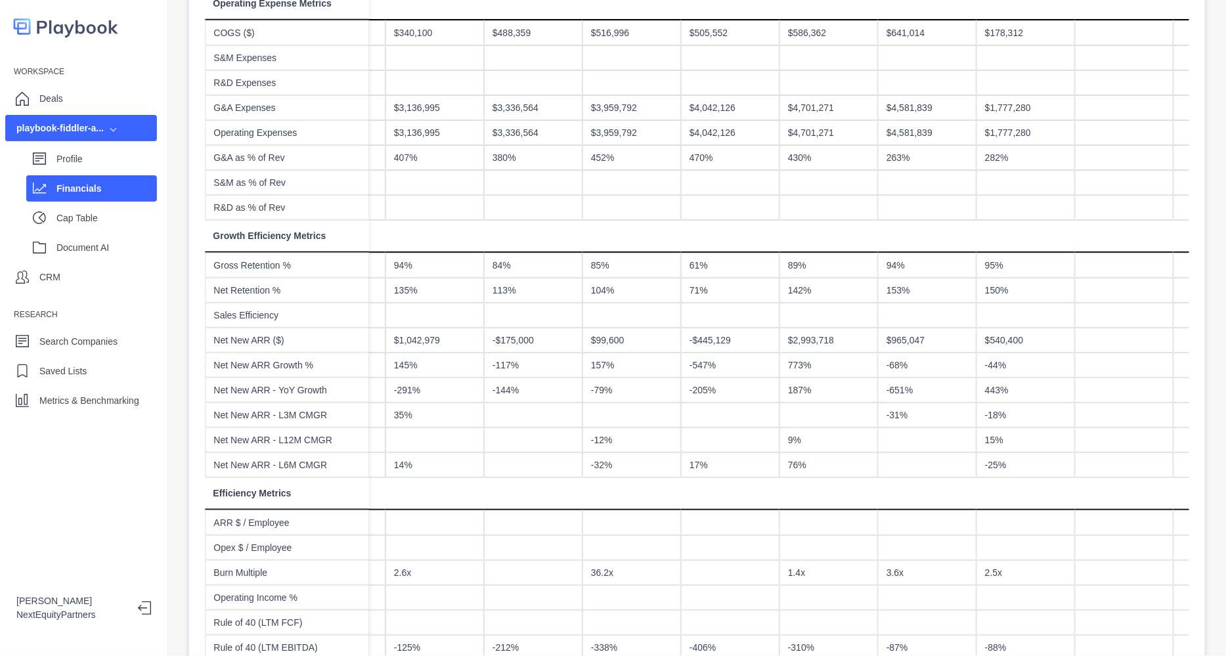
scroll to position [656, 0]
click at [921, 396] on div "-651%" at bounding box center [927, 389] width 99 height 25
click at [905, 352] on div "-68%" at bounding box center [927, 364] width 99 height 25
click at [906, 340] on div "$965,047" at bounding box center [927, 339] width 99 height 25
click at [725, 343] on div "-$445,129" at bounding box center [730, 339] width 99 height 25
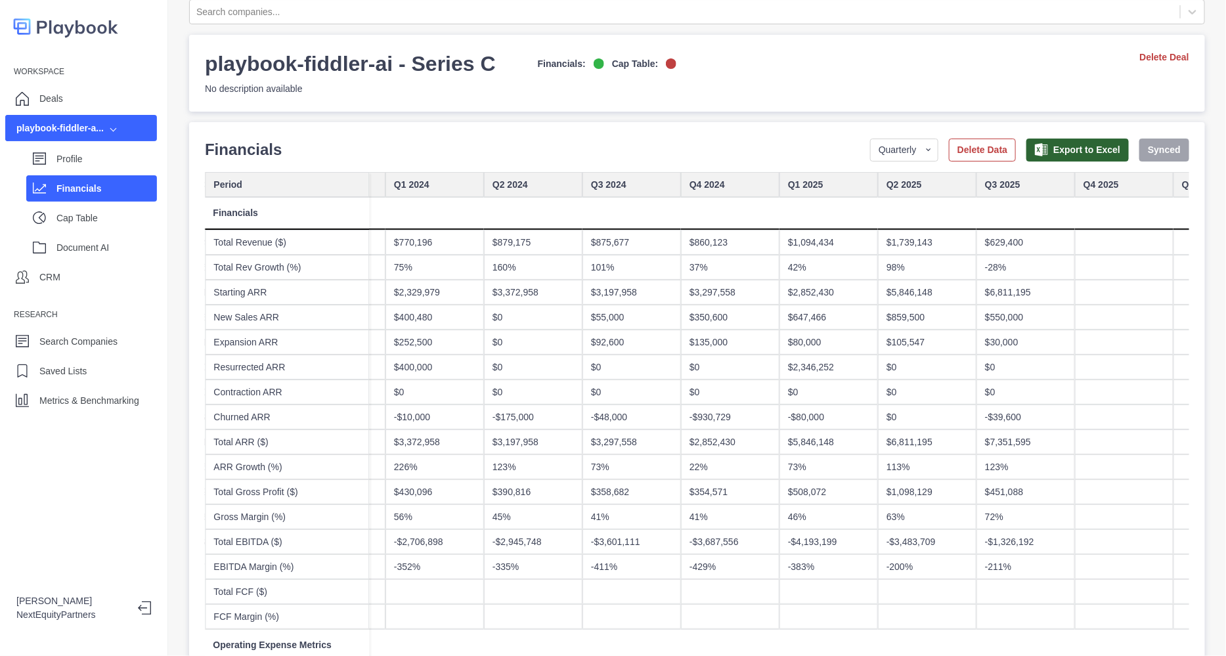
scroll to position [0, 0]
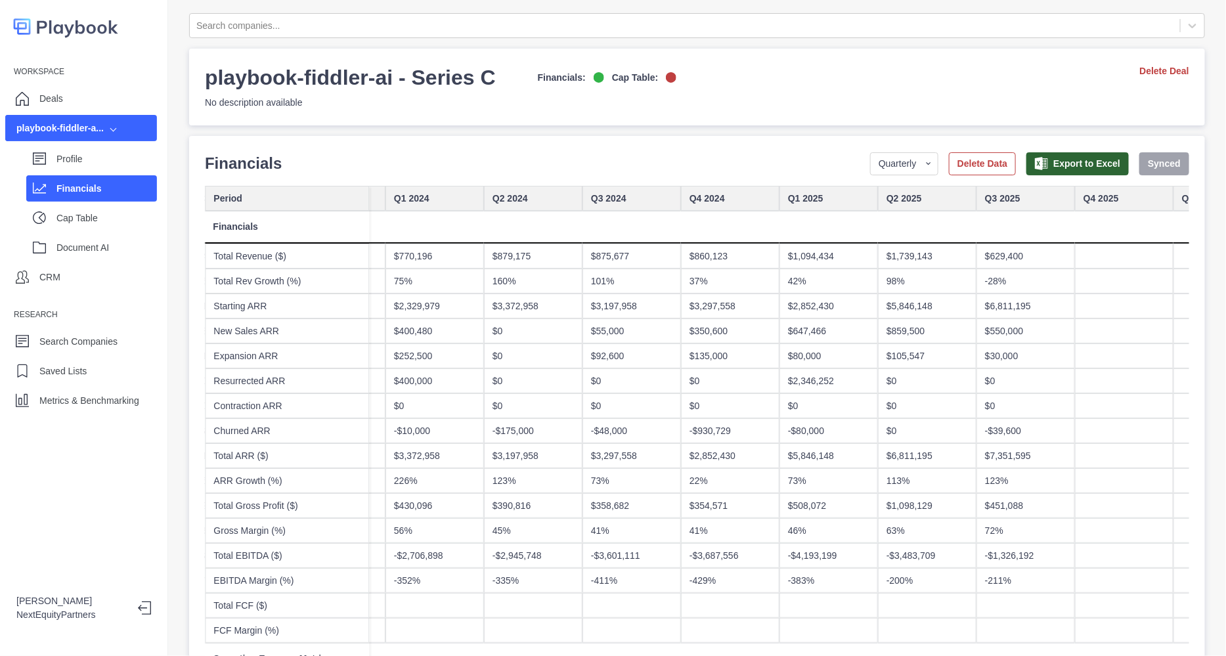
click at [803, 169] on div "Financials Period Yearly Quarterly Monthly NTM LTM Delete Data Export to Excel …" at bounding box center [697, 164] width 985 height 24
click at [847, 95] on div "playbook-fiddler-ai - Series C Financials: Cap Table: No description available …" at bounding box center [697, 87] width 1016 height 77
drag, startPoint x: 847, startPoint y: 95, endPoint x: 851, endPoint y: 31, distance: 64.5
click at [847, 81] on div "playbook-fiddler-ai - Series C Financials: Cap Table: No description available …" at bounding box center [697, 86] width 985 height 45
